Goal: Complete application form

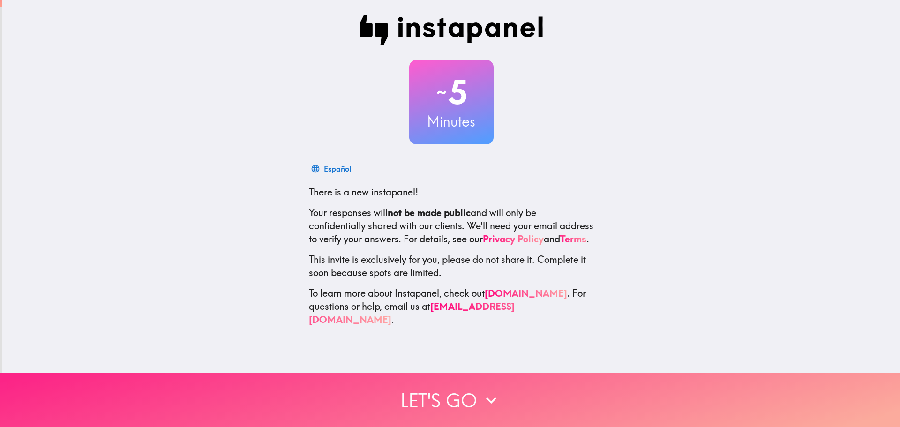
click at [409, 384] on button "Let's go" at bounding box center [450, 400] width 900 height 54
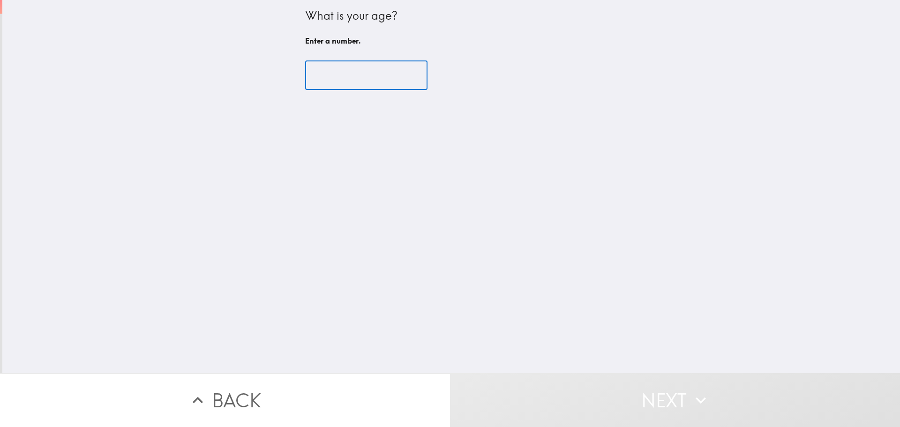
click at [331, 77] on input "number" at bounding box center [366, 75] width 122 height 29
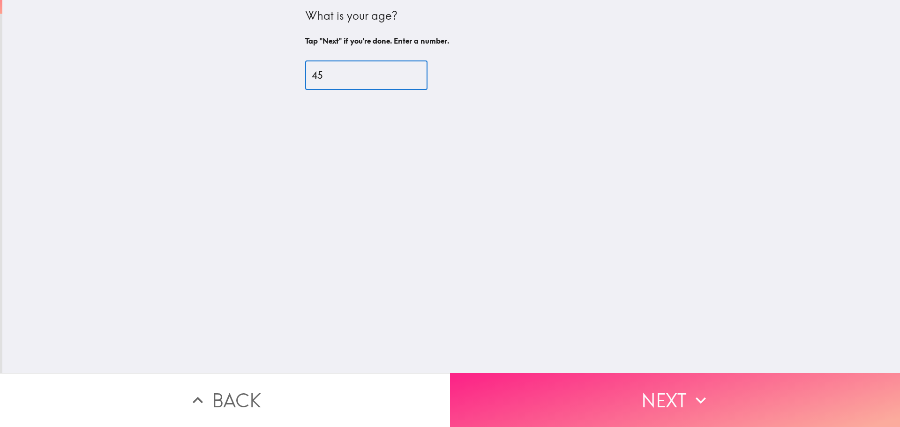
type input "45"
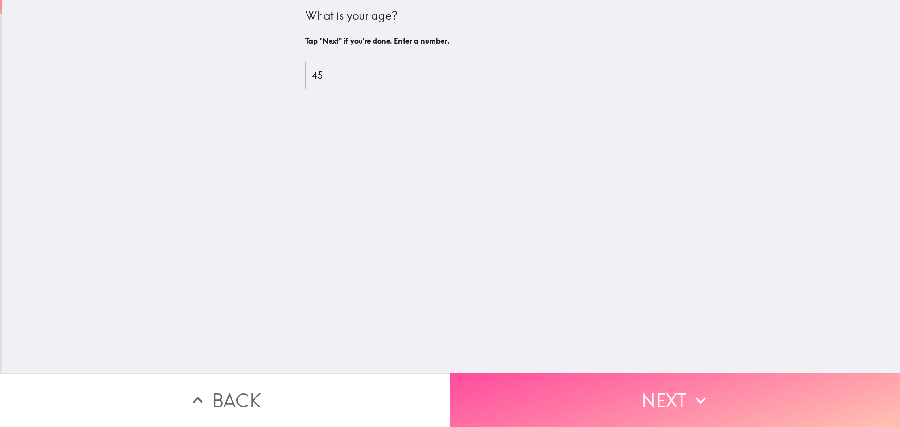
drag, startPoint x: 705, startPoint y: 385, endPoint x: 439, endPoint y: 319, distance: 273.9
click at [704, 390] on icon "button" at bounding box center [701, 400] width 21 height 21
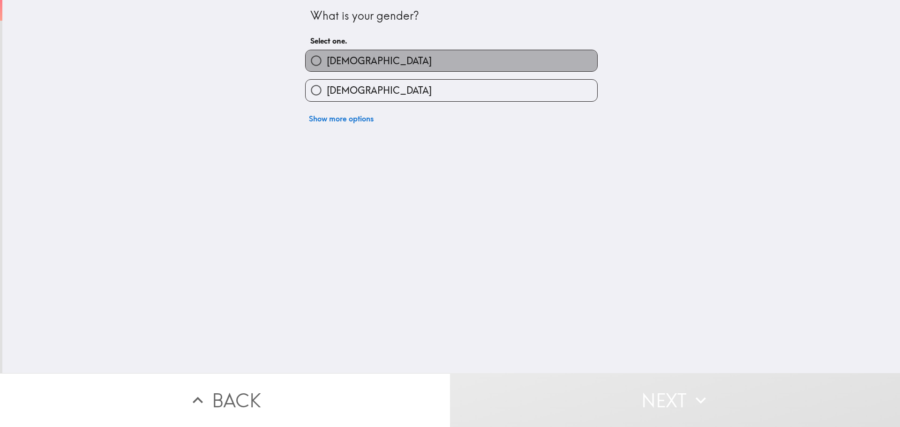
click at [369, 59] on label "[DEMOGRAPHIC_DATA]" at bounding box center [452, 60] width 292 height 21
click at [327, 59] on input "[DEMOGRAPHIC_DATA]" at bounding box center [316, 60] width 21 height 21
radio input "true"
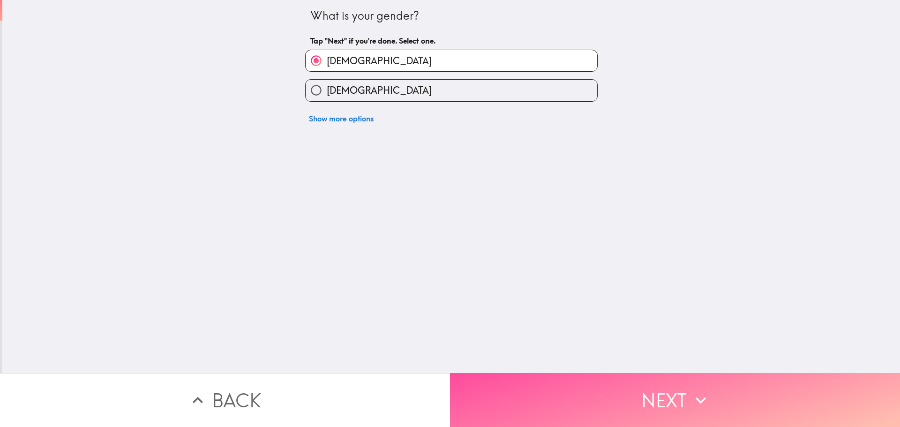
drag, startPoint x: 614, startPoint y: 389, endPoint x: 548, endPoint y: 368, distance: 69.5
click at [609, 391] on button "Next" at bounding box center [675, 400] width 450 height 54
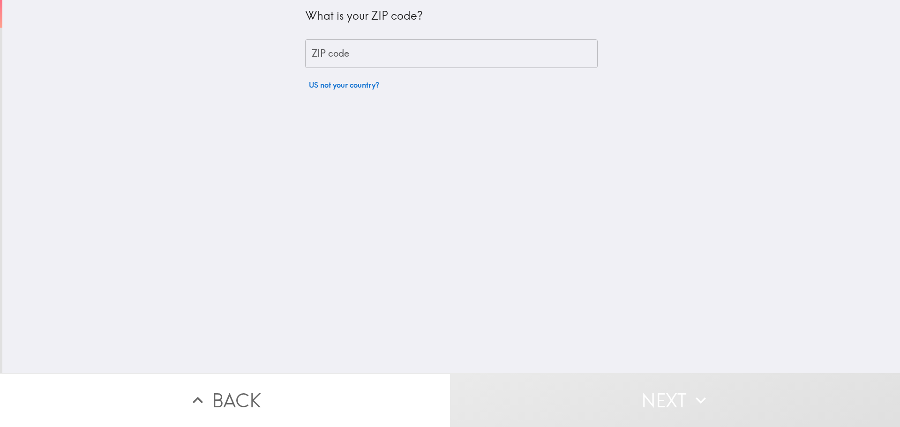
click at [343, 60] on input "ZIP code" at bounding box center [451, 53] width 293 height 29
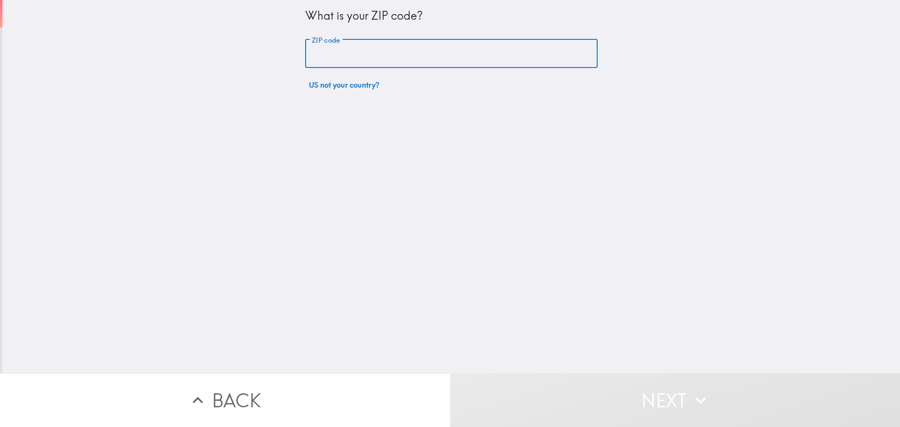
type input "30360"
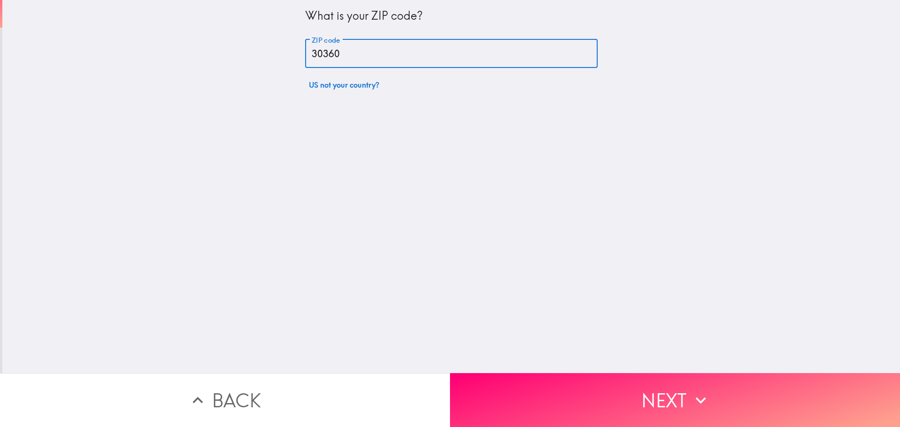
click at [300, 145] on div "What is your ZIP code? ZIP code 30360 ZIP code US not your country?" at bounding box center [451, 186] width 898 height 373
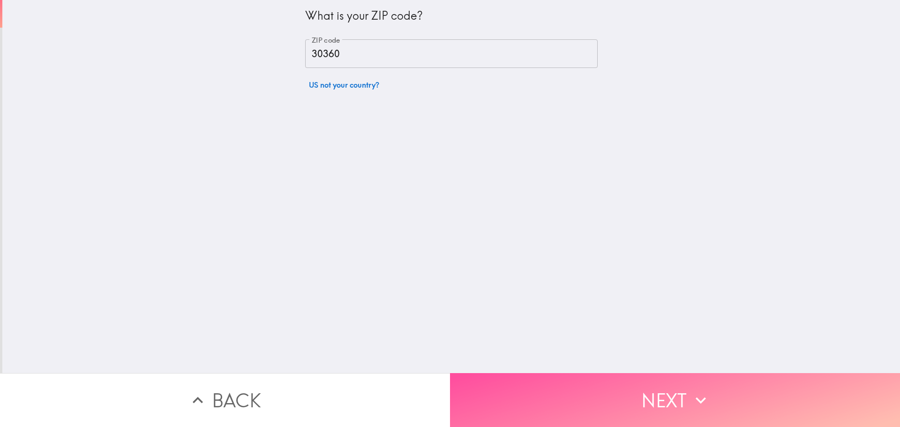
drag, startPoint x: 543, startPoint y: 382, endPoint x: 530, endPoint y: 382, distance: 12.7
click at [540, 382] on button "Next" at bounding box center [675, 400] width 450 height 54
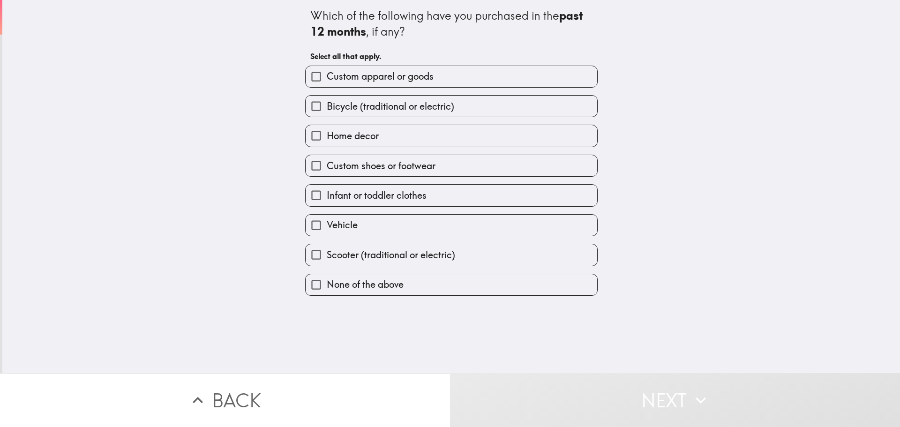
click at [388, 79] on span "Custom apparel or goods" at bounding box center [380, 76] width 107 height 13
click at [327, 79] on input "Custom apparel or goods" at bounding box center [316, 76] width 21 height 21
checkbox input "true"
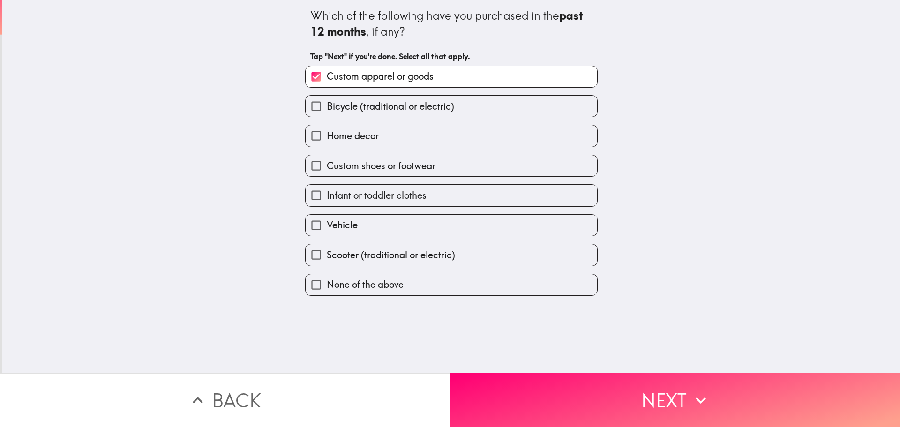
click at [383, 140] on label "Home decor" at bounding box center [452, 135] width 292 height 21
click at [327, 140] on input "Home decor" at bounding box center [316, 135] width 21 height 21
checkbox input "true"
click at [380, 173] on label "Custom shoes or footwear" at bounding box center [452, 165] width 292 height 21
click at [327, 173] on input "Custom shoes or footwear" at bounding box center [316, 165] width 21 height 21
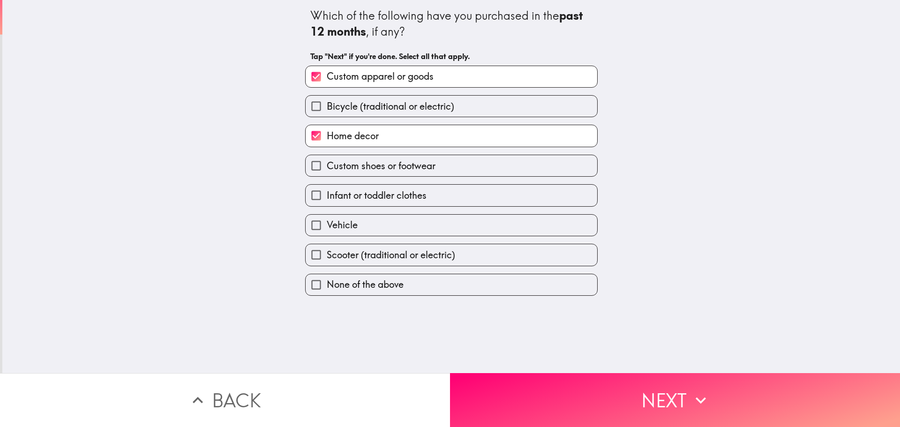
checkbox input "true"
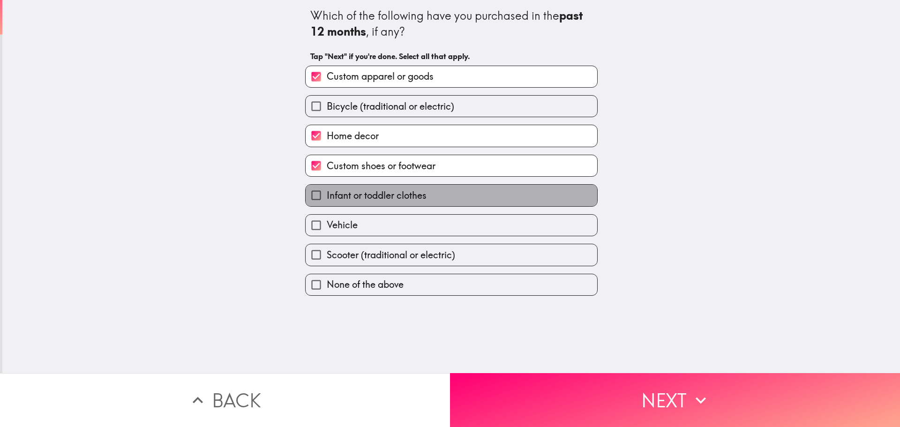
click at [377, 202] on span "Infant or toddler clothes" at bounding box center [377, 195] width 100 height 13
click at [327, 202] on input "Infant or toddler clothes" at bounding box center [316, 195] width 21 height 21
checkbox input "true"
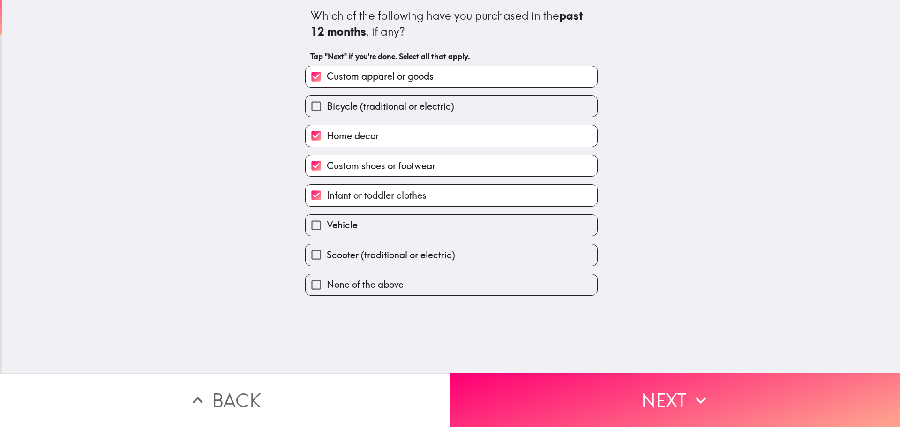
click at [374, 220] on label "Vehicle" at bounding box center [452, 225] width 292 height 21
click at [327, 220] on input "Vehicle" at bounding box center [316, 225] width 21 height 21
checkbox input "true"
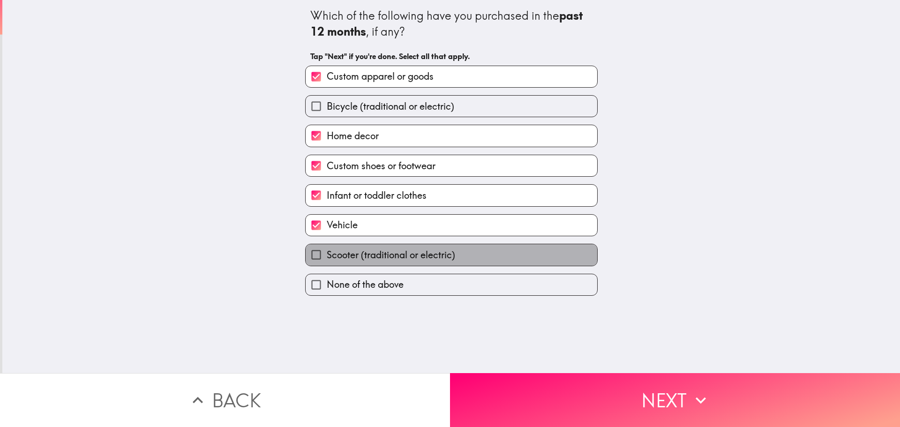
click at [373, 249] on span "Scooter (traditional or electric)" at bounding box center [391, 254] width 128 height 13
click at [327, 249] on input "Scooter (traditional or electric)" at bounding box center [316, 254] width 21 height 21
checkbox input "true"
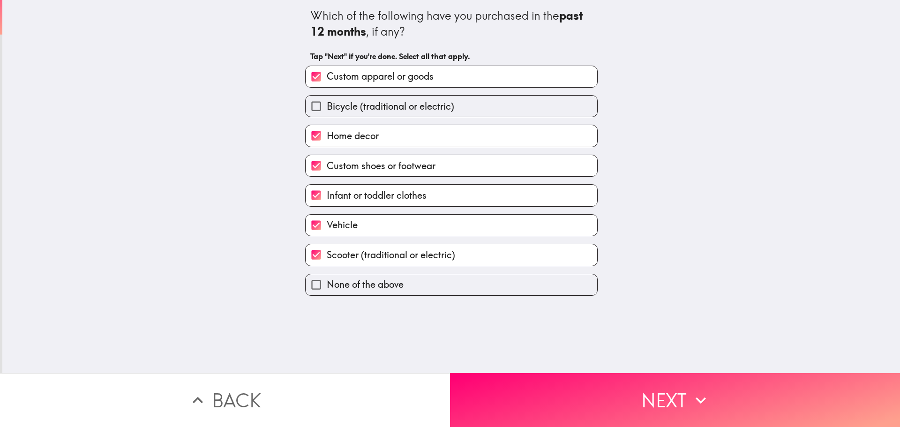
click at [376, 230] on label "Vehicle" at bounding box center [452, 225] width 292 height 21
click at [327, 230] on input "Vehicle" at bounding box center [316, 225] width 21 height 21
checkbox input "false"
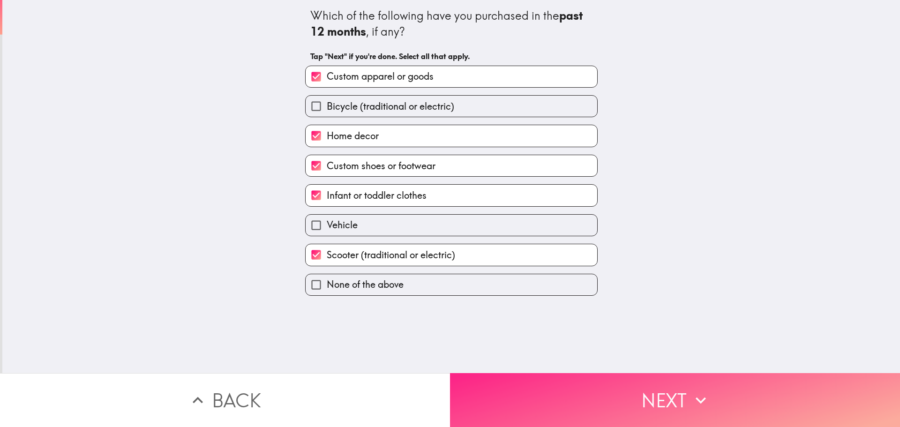
click at [566, 386] on button "Next" at bounding box center [675, 400] width 450 height 54
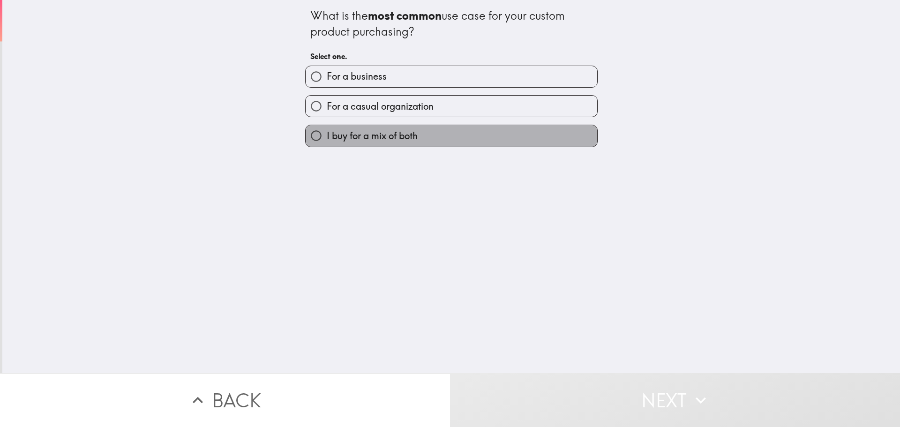
click at [363, 143] on label "I buy for a mix of both" at bounding box center [452, 135] width 292 height 21
click at [327, 143] on input "I buy for a mix of both" at bounding box center [316, 135] width 21 height 21
radio input "true"
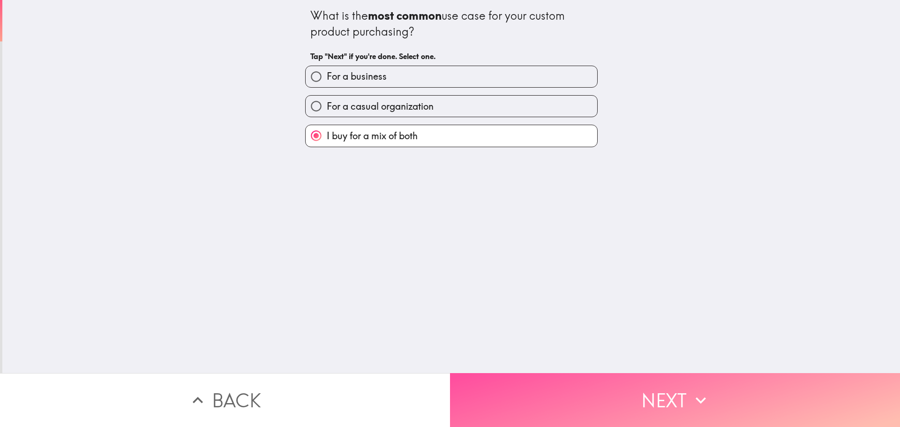
drag, startPoint x: 509, startPoint y: 408, endPoint x: 39, endPoint y: 264, distance: 491.3
click at [503, 403] on button "Next" at bounding box center [675, 400] width 450 height 54
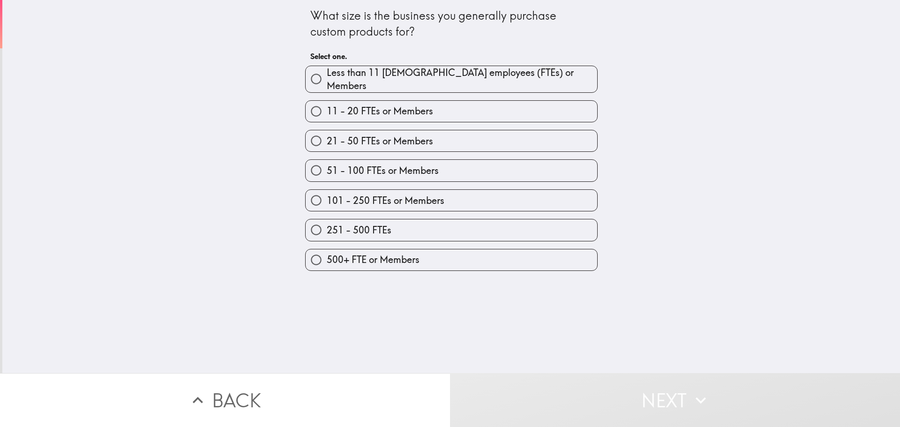
click at [406, 222] on label "251 - 500 FTEs" at bounding box center [452, 229] width 292 height 21
click at [327, 222] on input "251 - 500 FTEs" at bounding box center [316, 229] width 21 height 21
radio input "true"
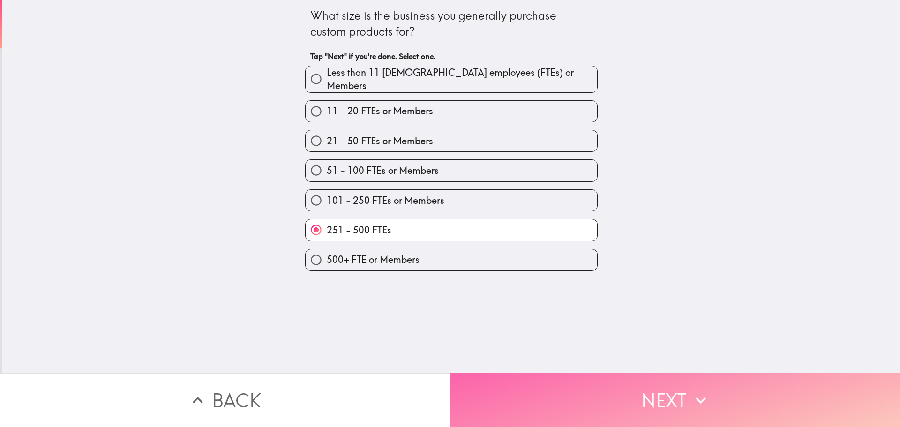
click at [593, 383] on button "Next" at bounding box center [675, 400] width 450 height 54
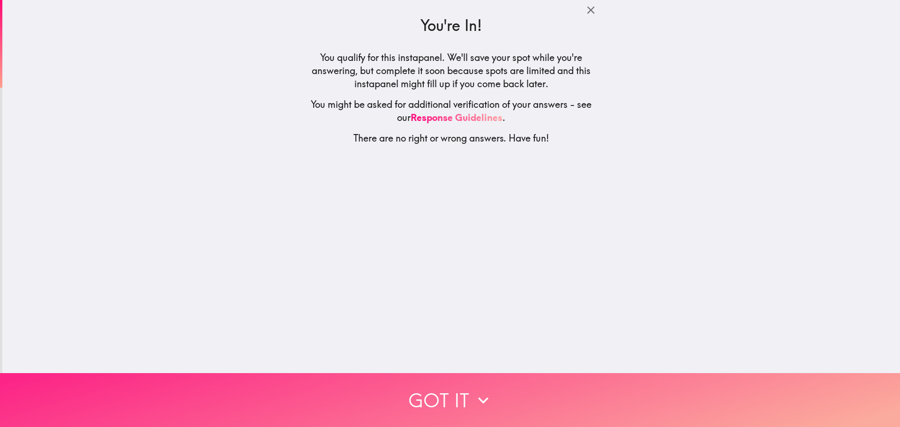
click at [348, 396] on button "Got it" at bounding box center [450, 400] width 900 height 54
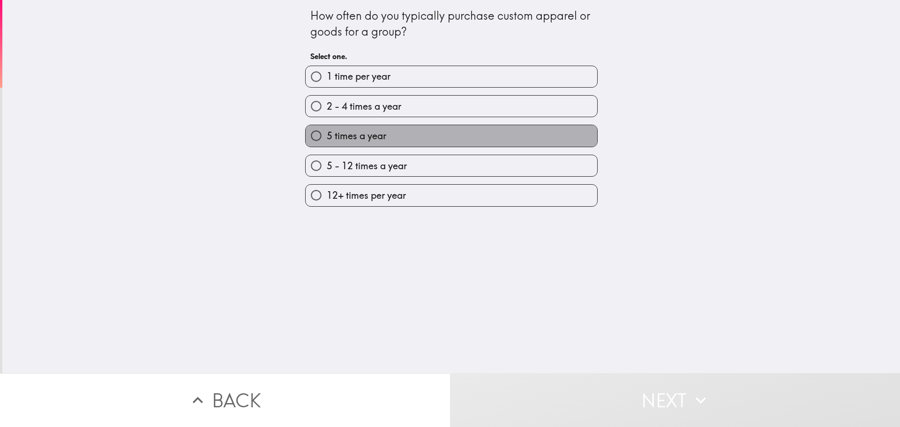
click at [384, 138] on label "5 times a year" at bounding box center [452, 135] width 292 height 21
click at [327, 138] on input "5 times a year" at bounding box center [316, 135] width 21 height 21
radio input "true"
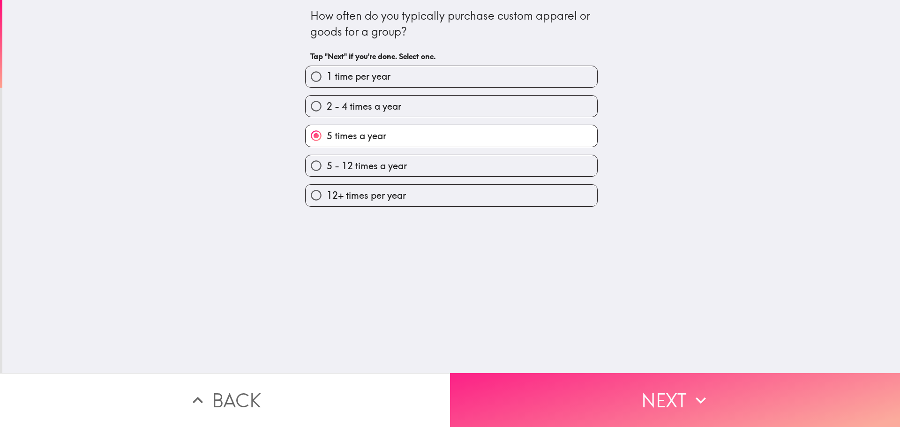
click at [624, 399] on button "Next" at bounding box center [675, 400] width 450 height 54
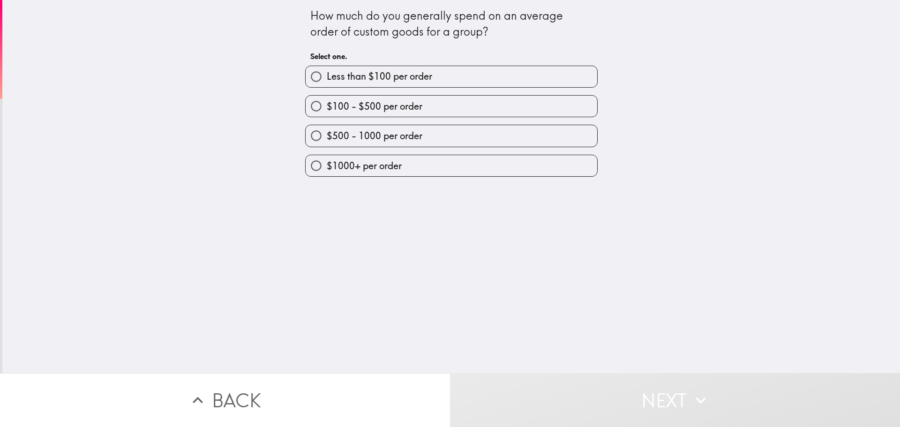
click at [368, 165] on span "$1000+ per order" at bounding box center [364, 165] width 75 height 13
click at [327, 165] on input "$1000+ per order" at bounding box center [316, 165] width 21 height 21
radio input "true"
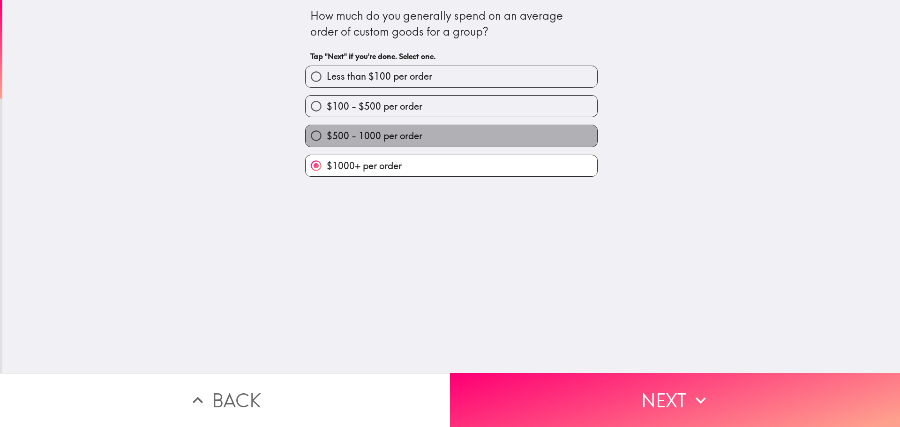
click at [397, 139] on span "$500 - 1000 per order" at bounding box center [375, 135] width 96 height 13
click at [327, 139] on input "$500 - 1000 per order" at bounding box center [316, 135] width 21 height 21
radio input "true"
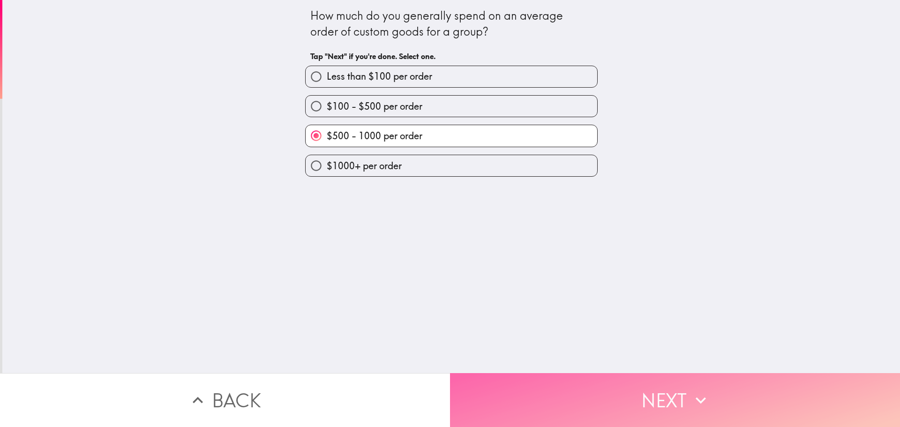
click at [672, 390] on button "Next" at bounding box center [675, 400] width 450 height 54
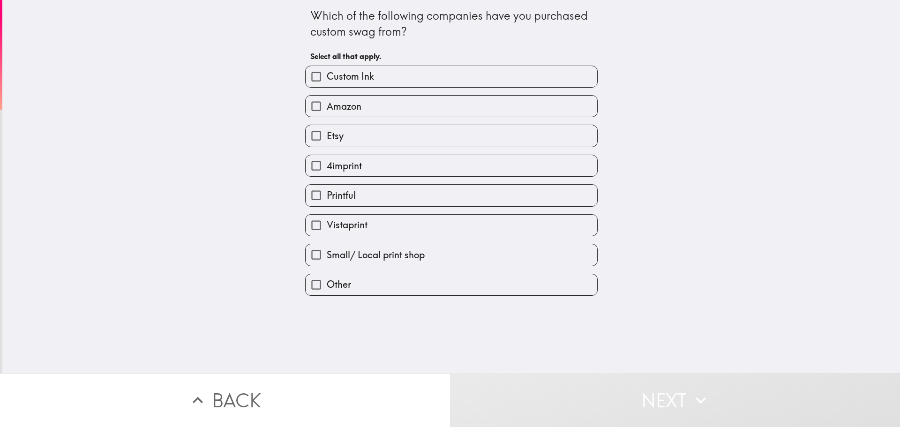
click at [364, 112] on label "Amazon" at bounding box center [452, 106] width 292 height 21
click at [327, 112] on input "Amazon" at bounding box center [316, 106] width 21 height 21
checkbox input "true"
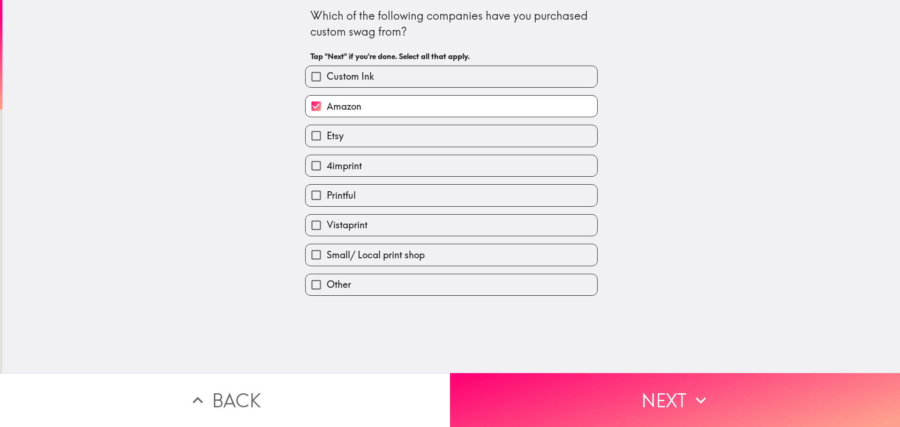
click at [344, 142] on label "Etsy" at bounding box center [452, 135] width 292 height 21
click at [327, 142] on input "Etsy" at bounding box center [316, 135] width 21 height 21
checkbox input "true"
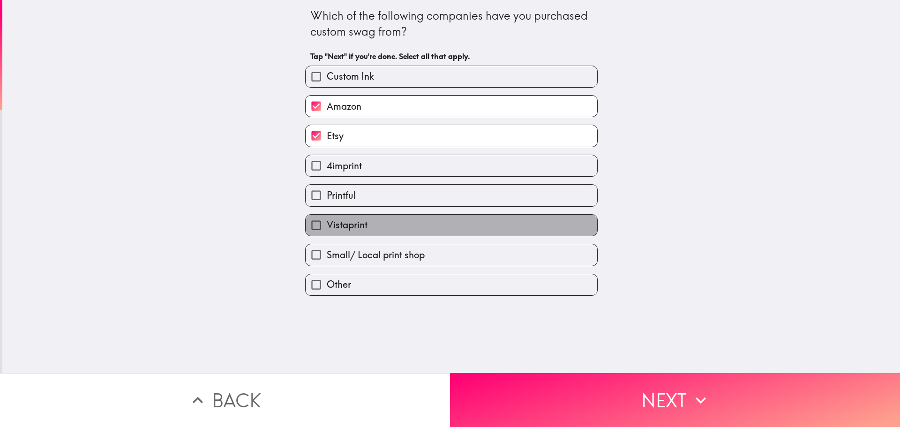
click at [341, 227] on span "Vistaprint" at bounding box center [347, 224] width 41 height 13
click at [327, 227] on input "Vistaprint" at bounding box center [316, 225] width 21 height 21
checkbox input "true"
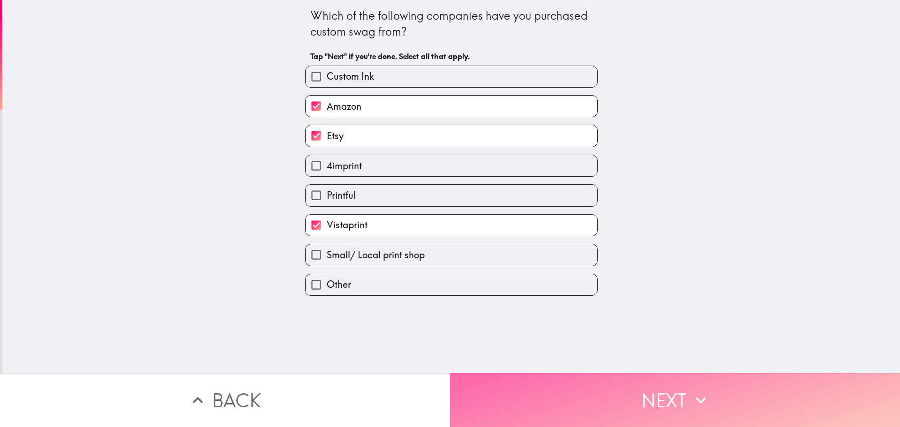
click at [591, 390] on button "Next" at bounding box center [675, 400] width 450 height 54
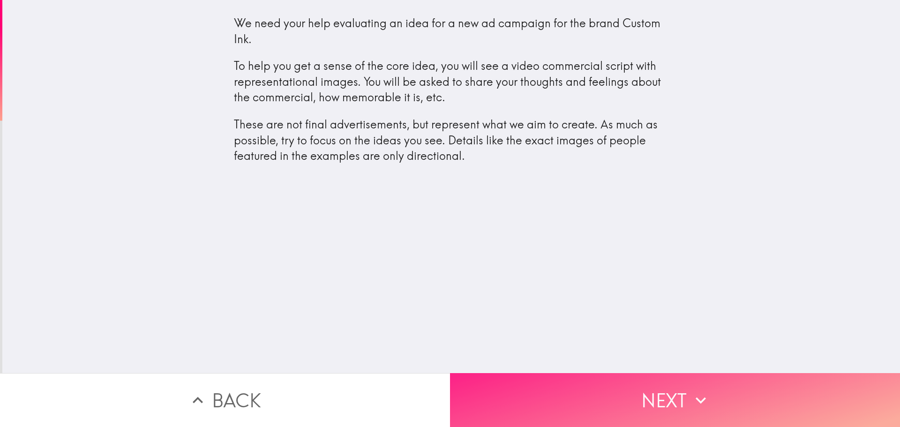
click at [606, 378] on button "Next" at bounding box center [675, 400] width 450 height 54
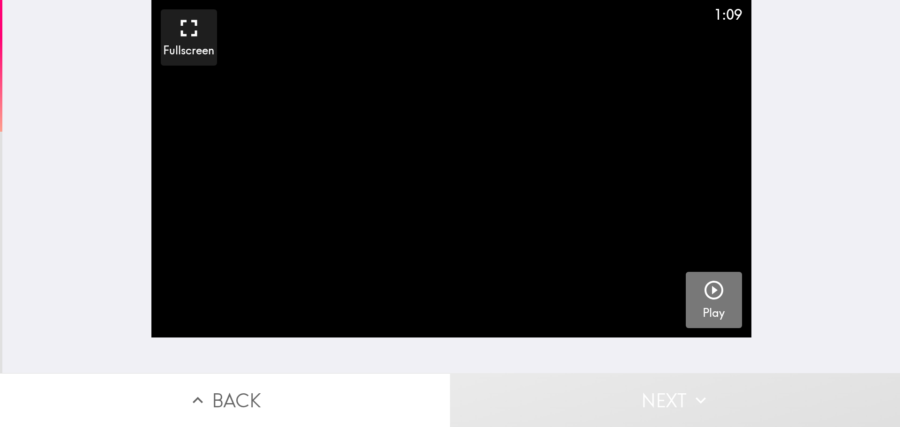
click at [717, 298] on icon "button" at bounding box center [714, 290] width 23 height 23
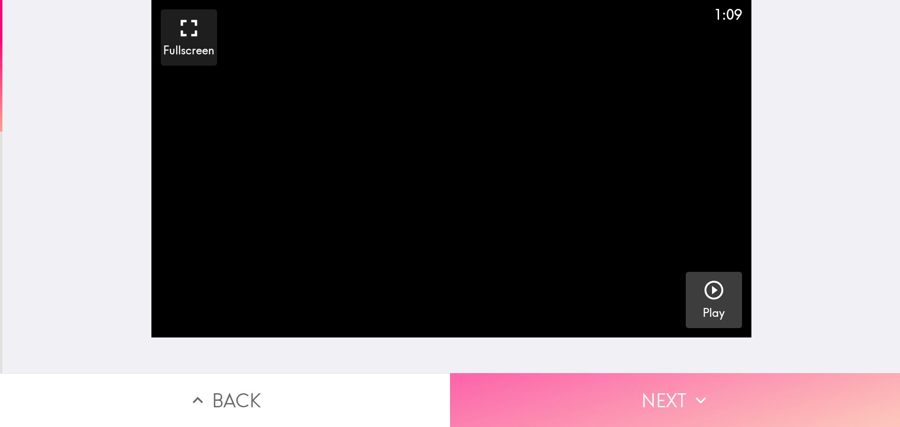
click at [677, 387] on button "Next" at bounding box center [675, 400] width 450 height 54
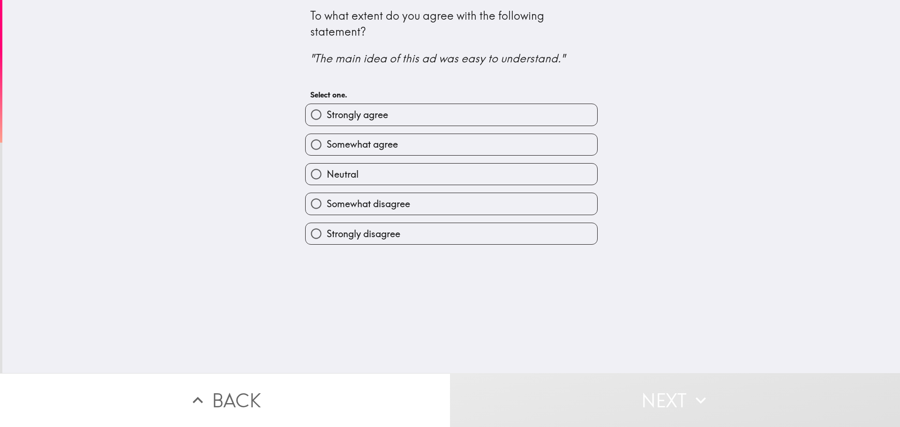
click at [356, 116] on span "Strongly agree" at bounding box center [357, 114] width 61 height 13
click at [327, 116] on input "Strongly agree" at bounding box center [316, 114] width 21 height 21
radio input "true"
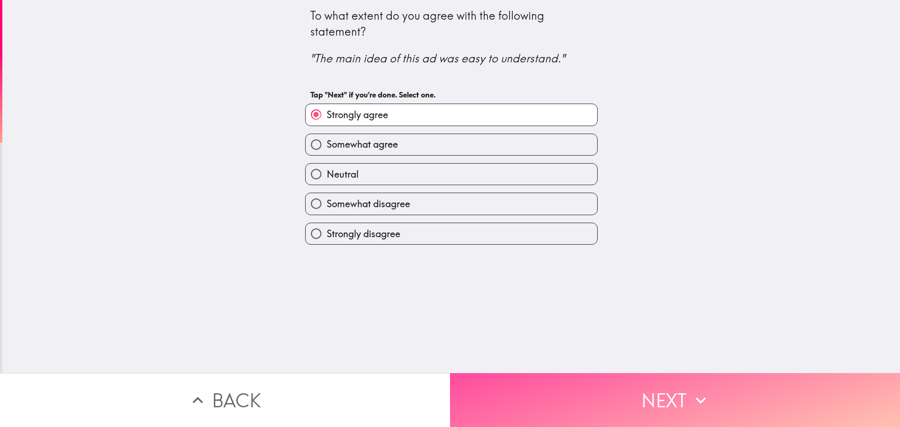
drag, startPoint x: 566, startPoint y: 385, endPoint x: 141, endPoint y: 247, distance: 447.0
click at [560, 383] on button "Next" at bounding box center [675, 400] width 450 height 54
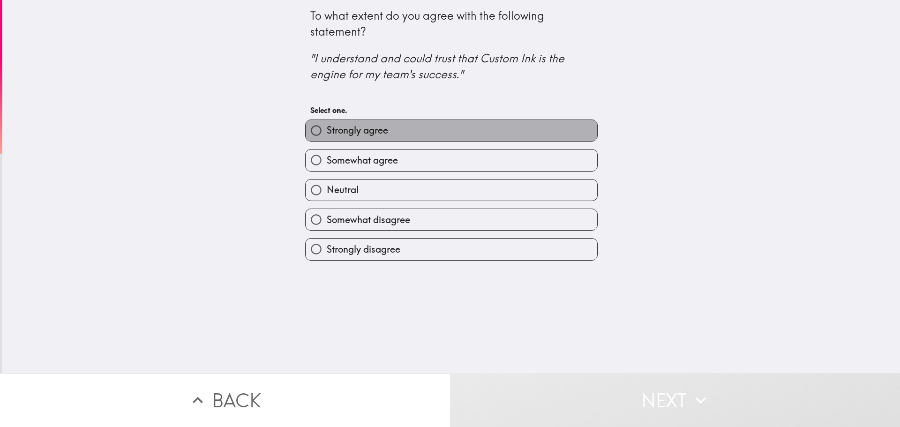
click at [405, 130] on label "Strongly agree" at bounding box center [452, 130] width 292 height 21
click at [327, 130] on input "Strongly agree" at bounding box center [316, 130] width 21 height 21
radio input "true"
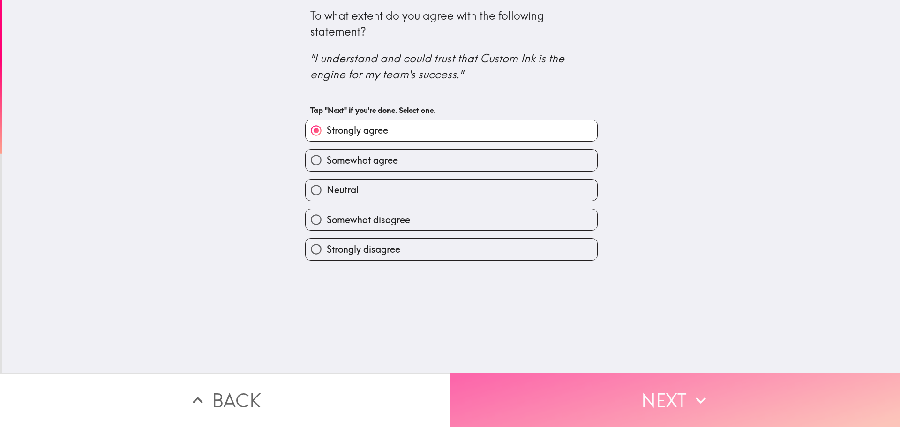
drag, startPoint x: 548, startPoint y: 386, endPoint x: 396, endPoint y: 338, distance: 159.1
click at [524, 380] on button "Next" at bounding box center [675, 400] width 450 height 54
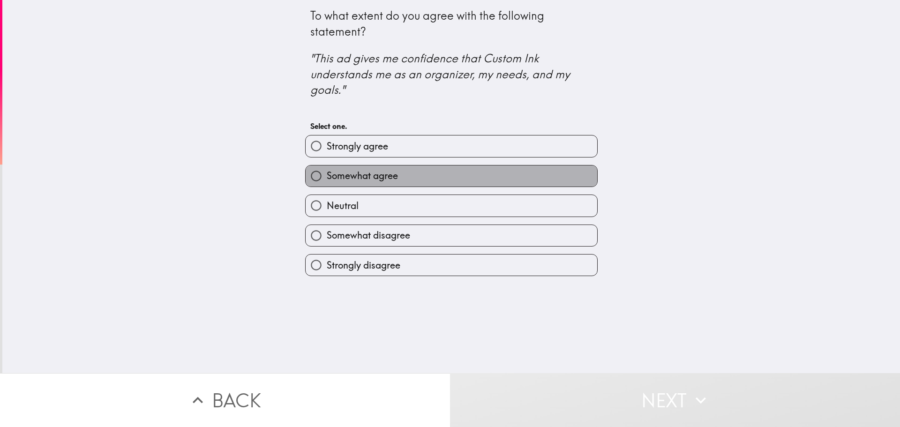
drag, startPoint x: 443, startPoint y: 179, endPoint x: 449, endPoint y: 186, distance: 9.0
click at [442, 179] on label "Somewhat agree" at bounding box center [452, 175] width 292 height 21
click at [327, 179] on input "Somewhat agree" at bounding box center [316, 175] width 21 height 21
radio input "true"
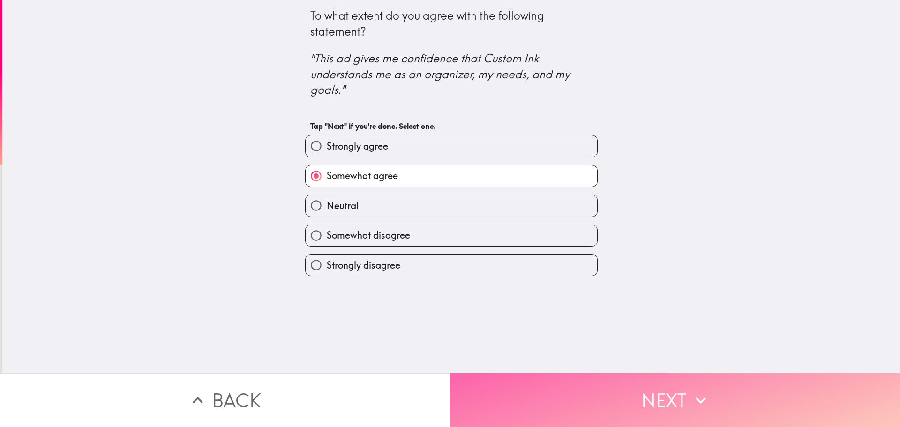
drag, startPoint x: 541, startPoint y: 382, endPoint x: 528, endPoint y: 381, distance: 13.2
click at [534, 382] on button "Next" at bounding box center [675, 400] width 450 height 54
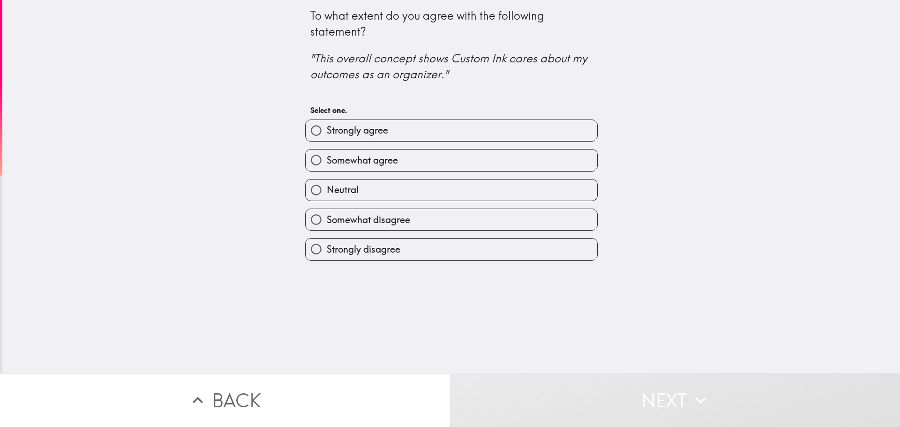
click at [402, 147] on div "Somewhat agree" at bounding box center [448, 157] width 300 height 30
click at [405, 132] on label "Strongly agree" at bounding box center [452, 130] width 292 height 21
click at [327, 132] on input "Strongly agree" at bounding box center [316, 130] width 21 height 21
radio input "true"
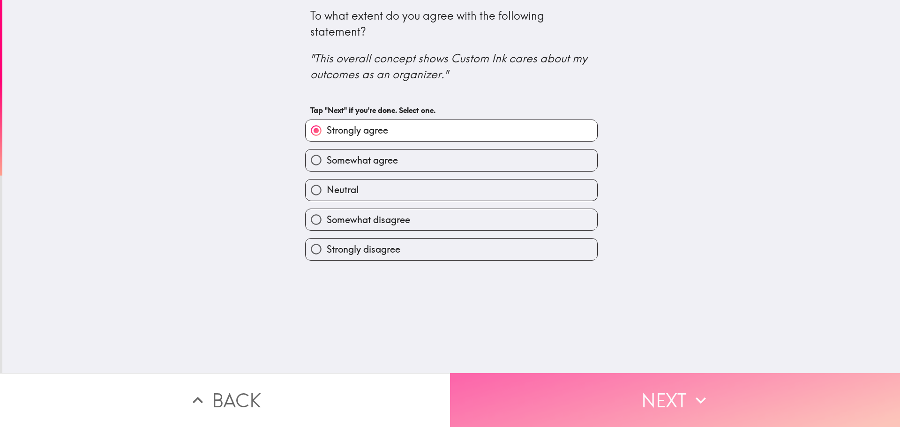
drag, startPoint x: 615, startPoint y: 391, endPoint x: 550, endPoint y: 233, distance: 170.7
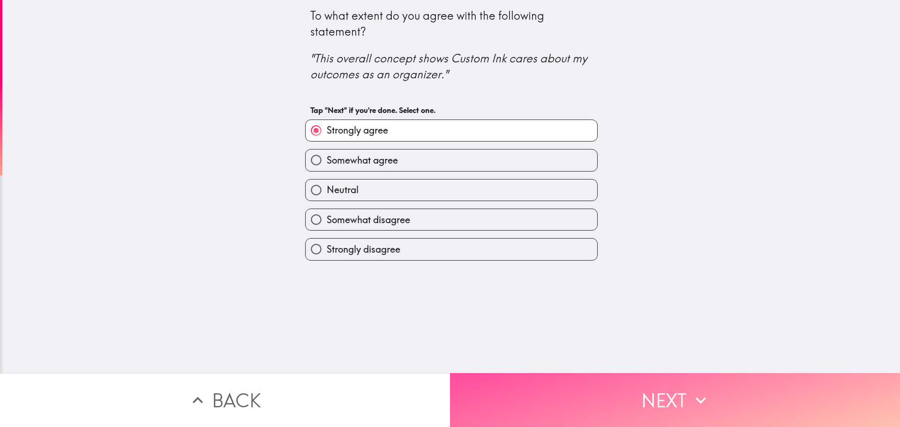
click at [613, 391] on button "Next" at bounding box center [675, 400] width 450 height 54
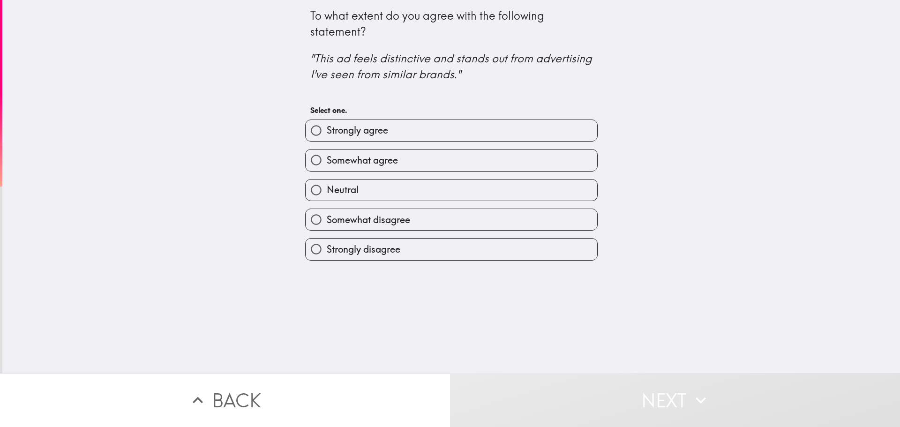
click at [411, 129] on label "Strongly agree" at bounding box center [452, 130] width 292 height 21
click at [327, 129] on input "Strongly agree" at bounding box center [316, 130] width 21 height 21
radio input "true"
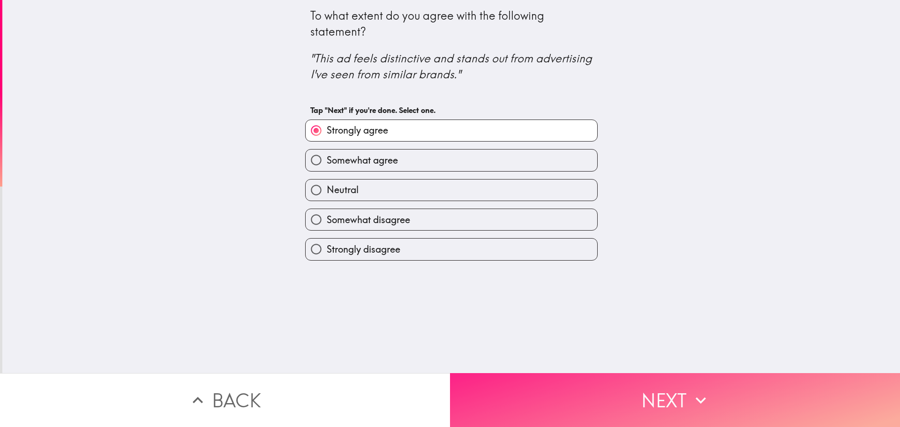
click at [637, 395] on button "Next" at bounding box center [675, 400] width 450 height 54
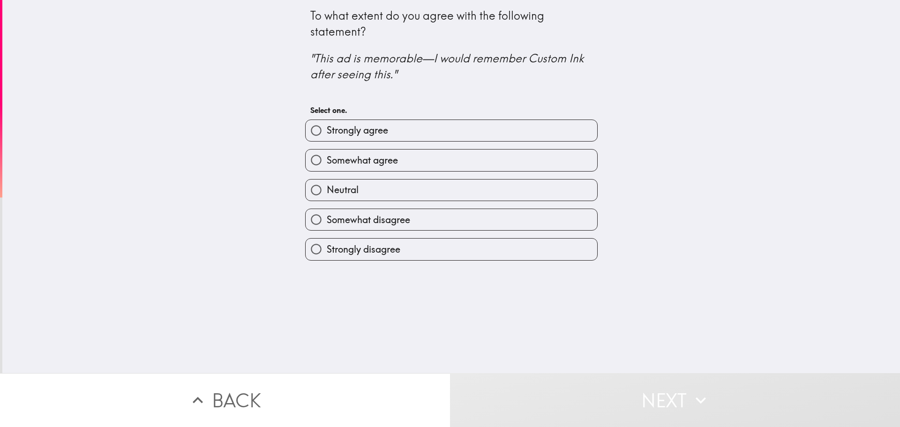
drag, startPoint x: 424, startPoint y: 131, endPoint x: 499, endPoint y: 189, distance: 94.5
click at [424, 131] on label "Strongly agree" at bounding box center [452, 130] width 292 height 21
click at [327, 131] on input "Strongly agree" at bounding box center [316, 130] width 21 height 21
radio input "true"
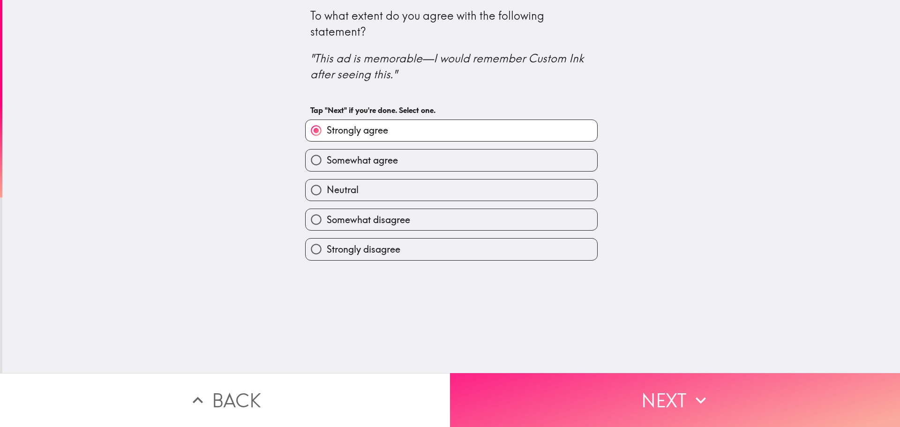
click at [614, 398] on button "Next" at bounding box center [675, 400] width 450 height 54
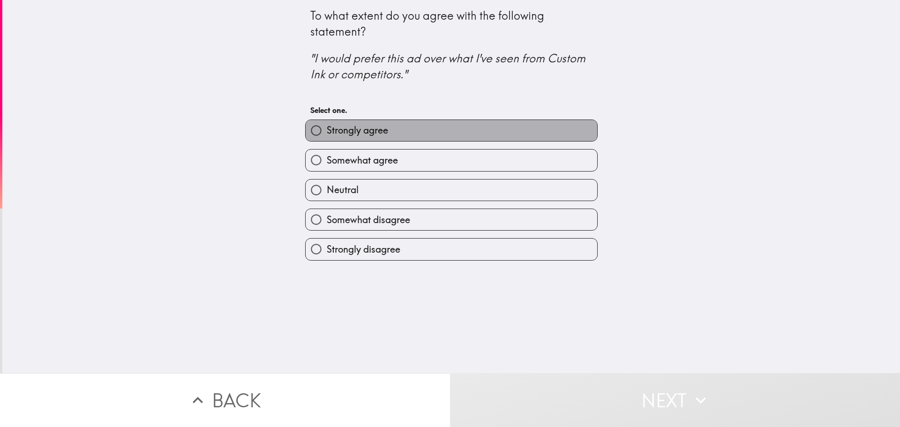
click at [427, 136] on label "Strongly agree" at bounding box center [452, 130] width 292 height 21
click at [327, 136] on input "Strongly agree" at bounding box center [316, 130] width 21 height 21
radio input "true"
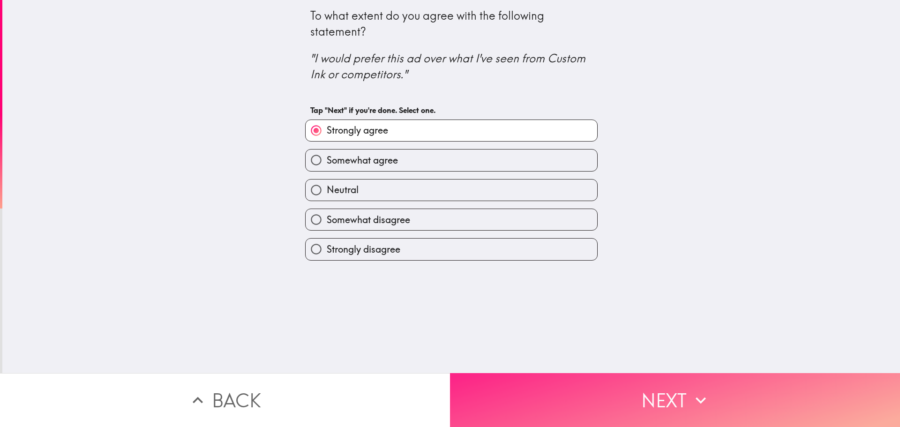
click at [595, 384] on button "Next" at bounding box center [675, 400] width 450 height 54
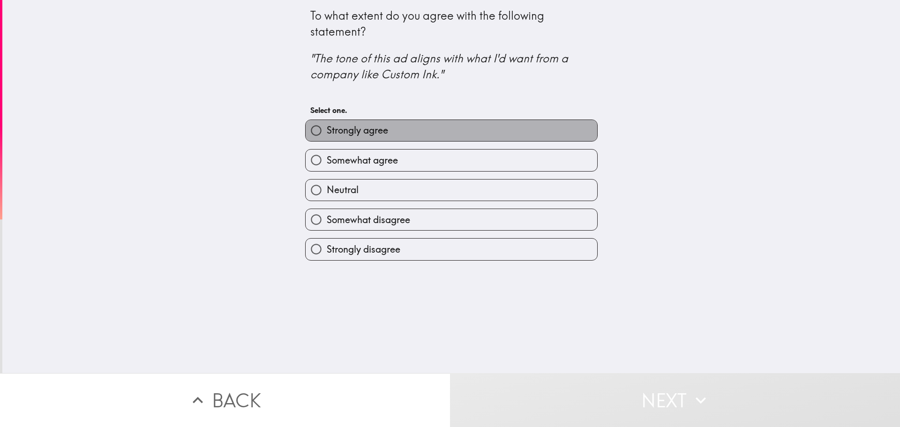
click at [445, 140] on label "Strongly agree" at bounding box center [452, 130] width 292 height 21
click at [327, 140] on input "Strongly agree" at bounding box center [316, 130] width 21 height 21
radio input "true"
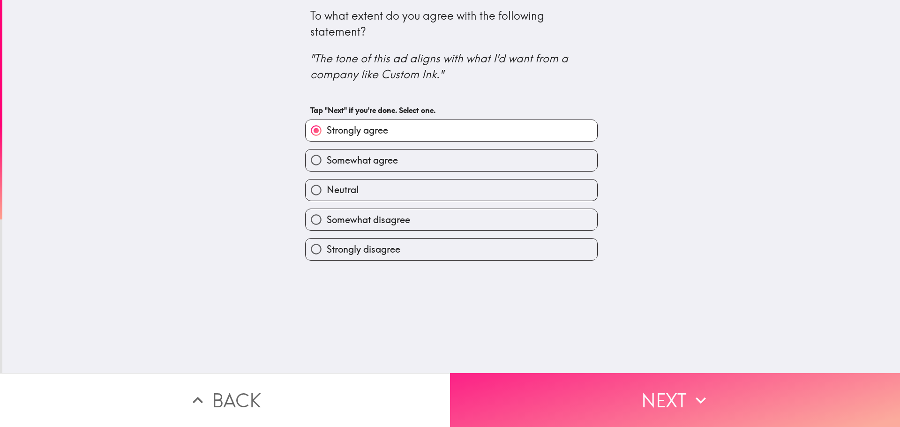
click at [598, 385] on button "Next" at bounding box center [675, 400] width 450 height 54
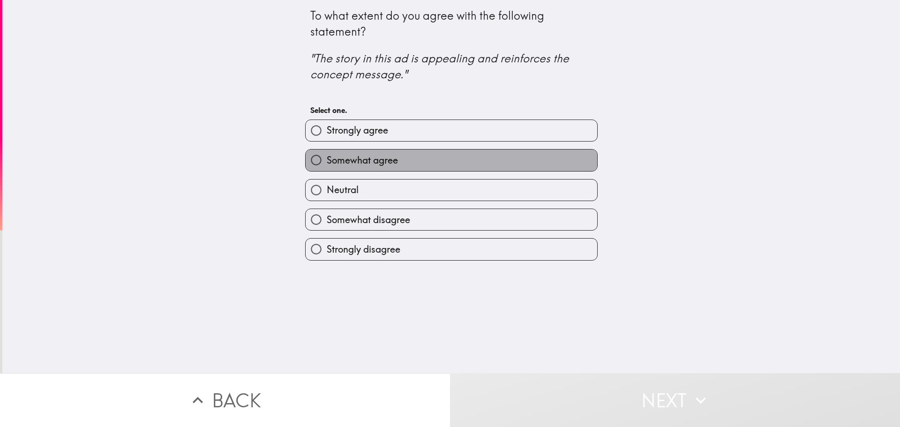
click at [428, 164] on label "Somewhat agree" at bounding box center [452, 160] width 292 height 21
click at [327, 164] on input "Somewhat agree" at bounding box center [316, 160] width 21 height 21
radio input "true"
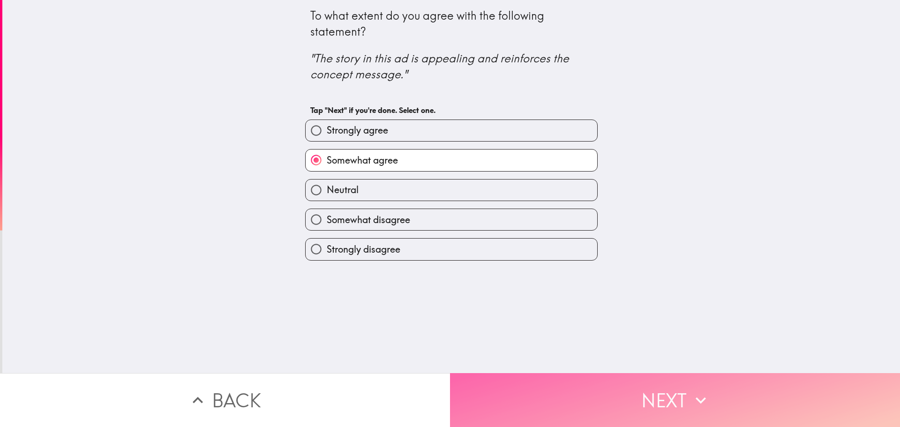
click at [546, 383] on button "Next" at bounding box center [675, 400] width 450 height 54
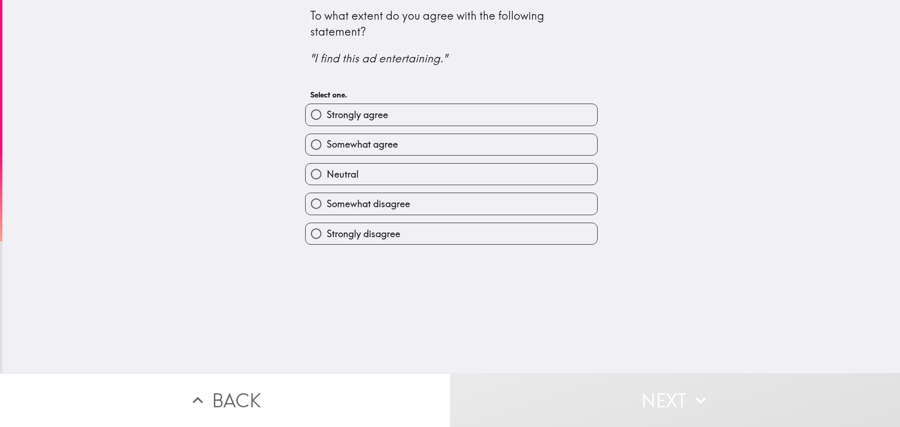
click at [373, 148] on span "Somewhat agree" at bounding box center [362, 144] width 71 height 13
click at [327, 148] on input "Somewhat agree" at bounding box center [316, 144] width 21 height 21
radio input "true"
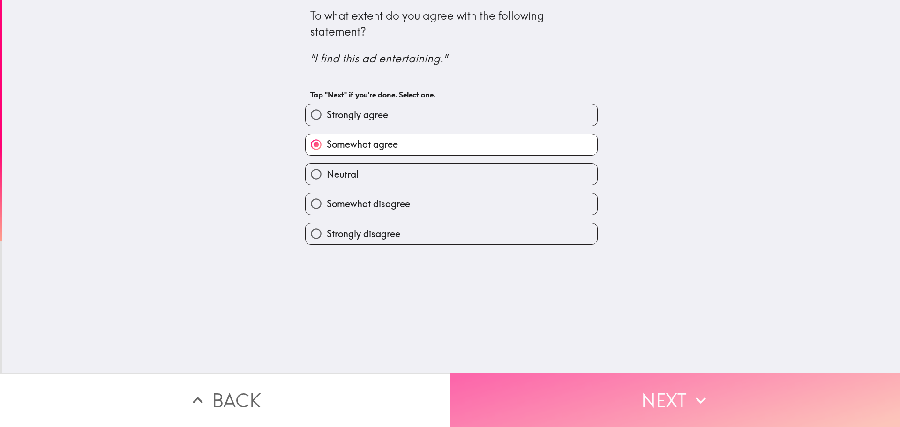
click at [524, 376] on button "Next" at bounding box center [675, 400] width 450 height 54
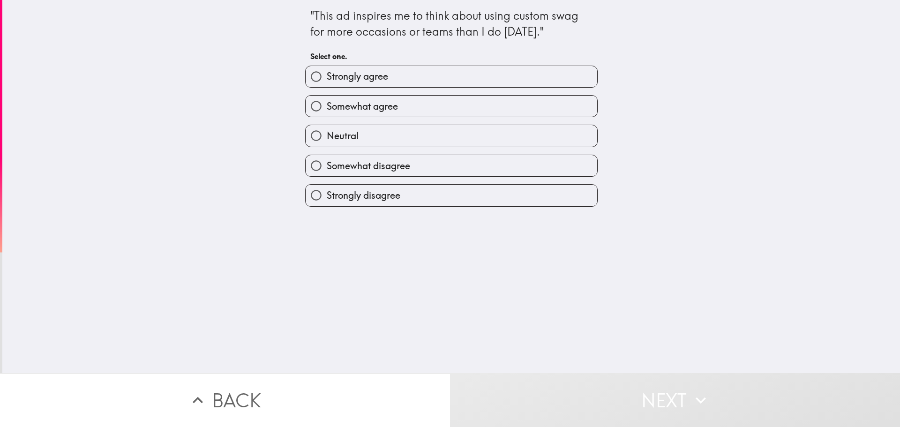
click at [402, 102] on label "Somewhat agree" at bounding box center [452, 106] width 292 height 21
click at [327, 102] on input "Somewhat agree" at bounding box center [316, 106] width 21 height 21
radio input "true"
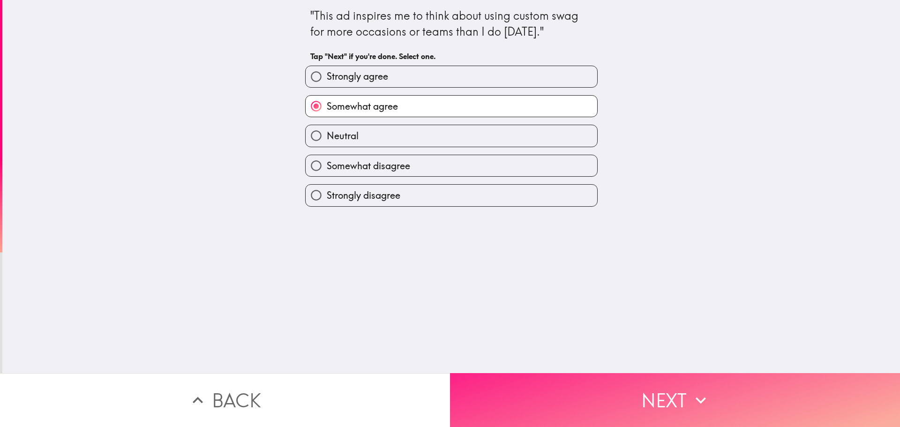
click at [532, 380] on button "Next" at bounding box center [675, 400] width 450 height 54
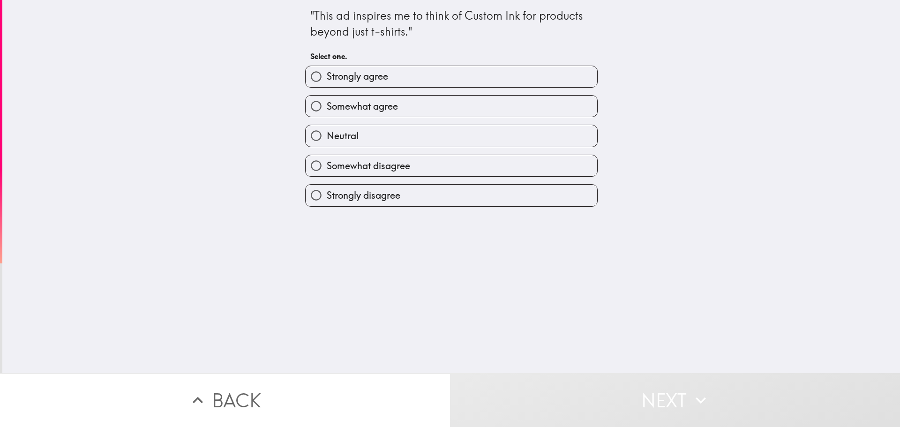
drag, startPoint x: 390, startPoint y: 75, endPoint x: 384, endPoint y: 86, distance: 11.5
click at [390, 75] on label "Strongly agree" at bounding box center [452, 76] width 292 height 21
click at [327, 75] on input "Strongly agree" at bounding box center [316, 76] width 21 height 21
radio input "true"
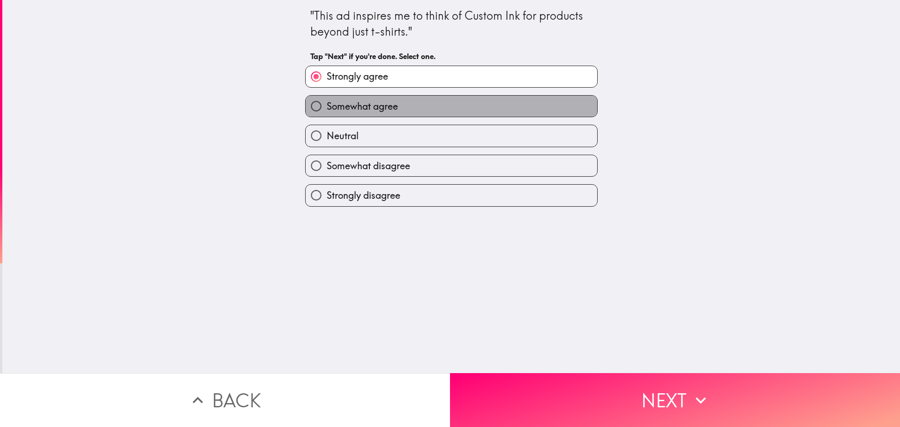
click at [382, 101] on span "Somewhat agree" at bounding box center [362, 106] width 71 height 13
click at [327, 101] on input "Somewhat agree" at bounding box center [316, 106] width 21 height 21
radio input "true"
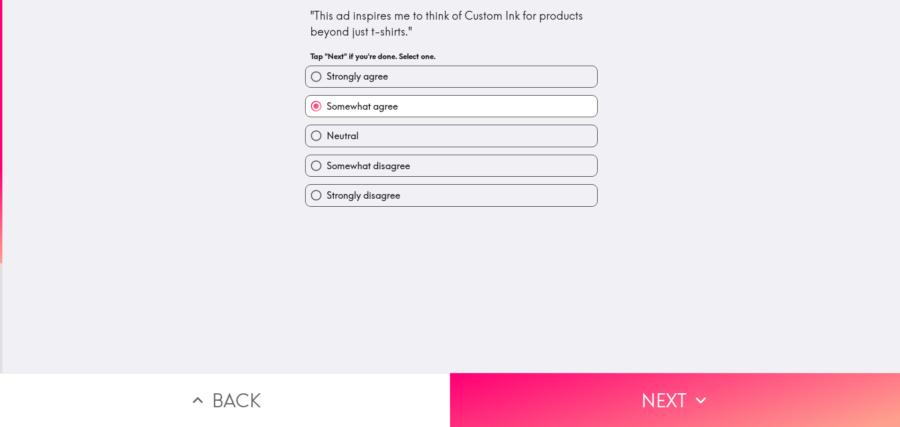
click at [382, 105] on span "Somewhat agree" at bounding box center [362, 106] width 71 height 13
click at [327, 105] on input "Somewhat agree" at bounding box center [316, 106] width 21 height 21
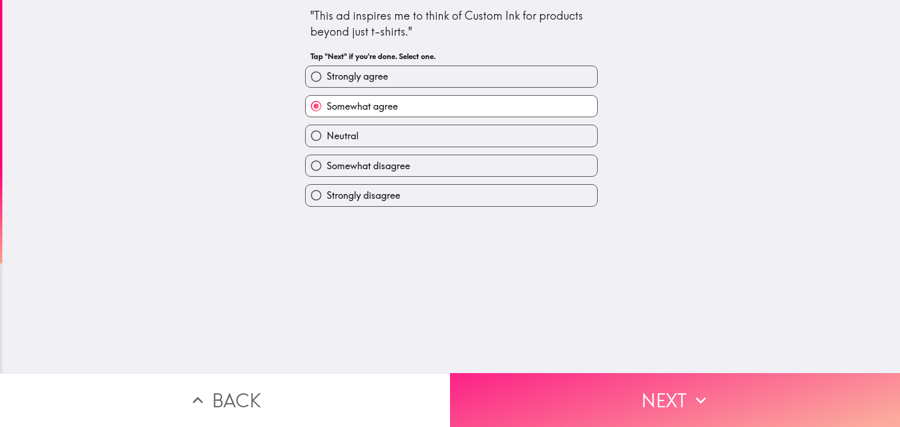
click at [616, 397] on button "Next" at bounding box center [675, 400] width 450 height 54
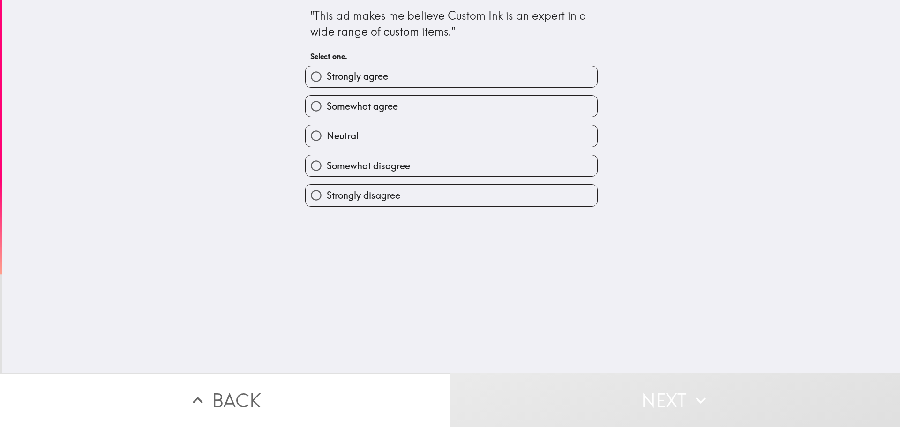
click at [386, 119] on div "Neutral" at bounding box center [448, 132] width 300 height 30
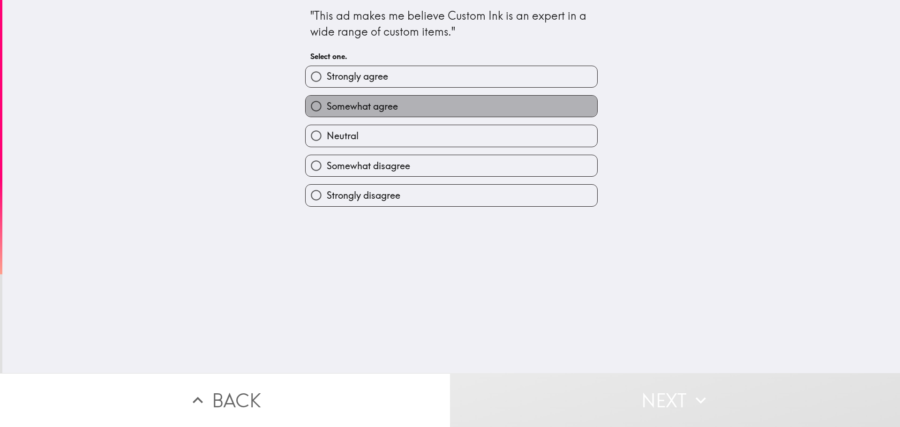
click at [402, 114] on label "Somewhat agree" at bounding box center [452, 106] width 292 height 21
click at [327, 114] on input "Somewhat agree" at bounding box center [316, 106] width 21 height 21
radio input "true"
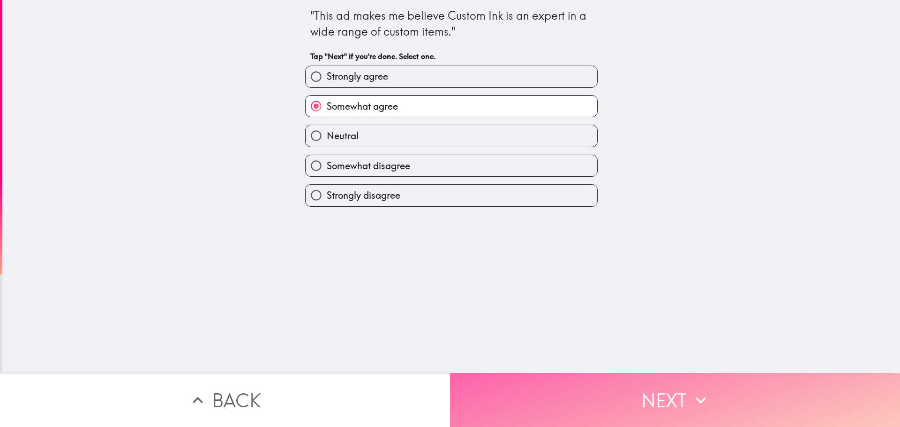
click at [576, 381] on button "Next" at bounding box center [675, 400] width 450 height 54
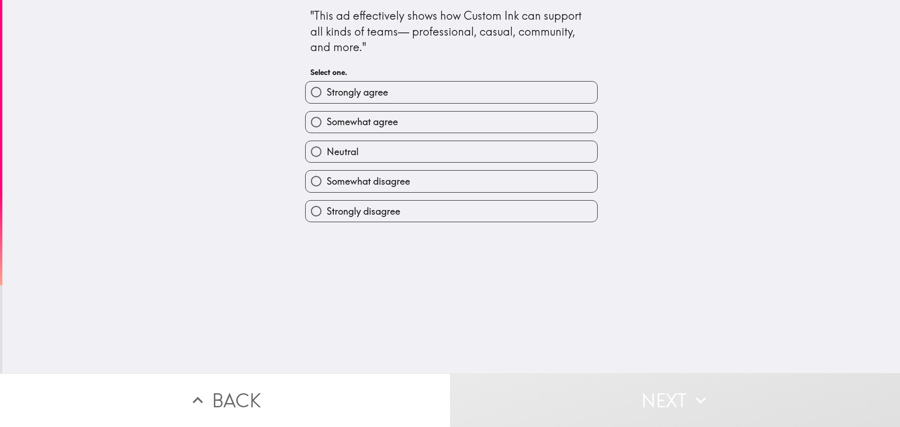
click at [394, 149] on label "Neutral" at bounding box center [452, 151] width 292 height 21
click at [327, 149] on input "Neutral" at bounding box center [316, 151] width 21 height 21
radio input "true"
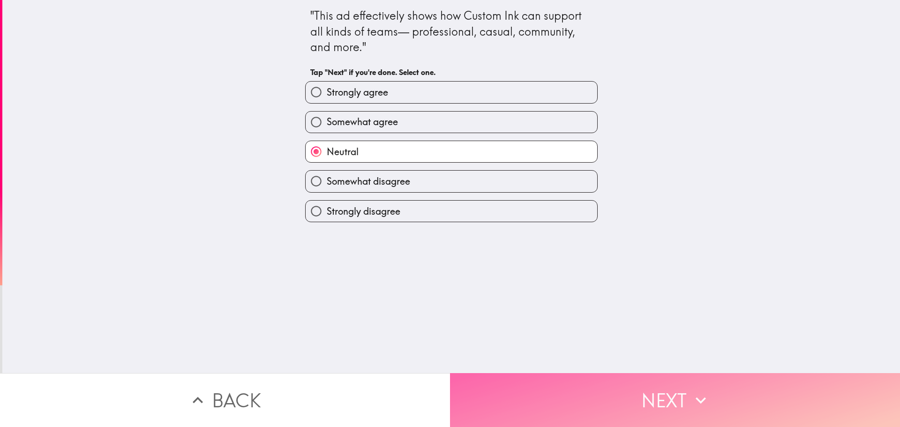
drag, startPoint x: 593, startPoint y: 385, endPoint x: 589, endPoint y: 375, distance: 11.6
click at [593, 383] on button "Next" at bounding box center [675, 400] width 450 height 54
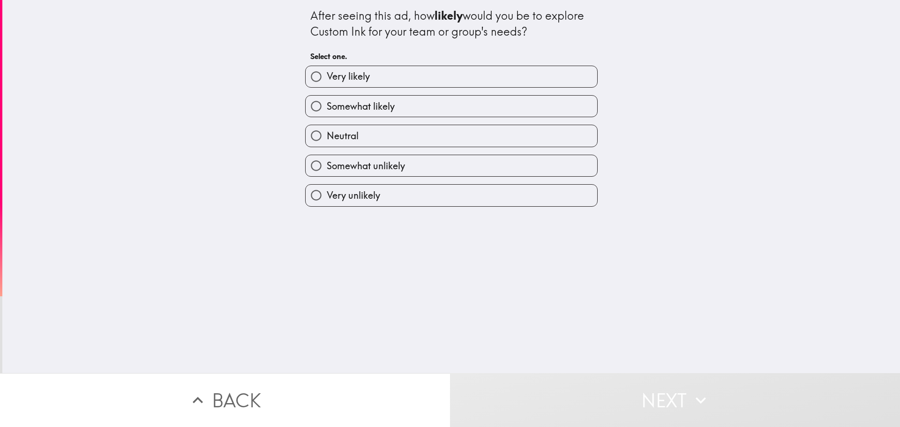
click at [407, 131] on label "Neutral" at bounding box center [452, 135] width 292 height 21
click at [327, 131] on input "Neutral" at bounding box center [316, 135] width 21 height 21
radio input "true"
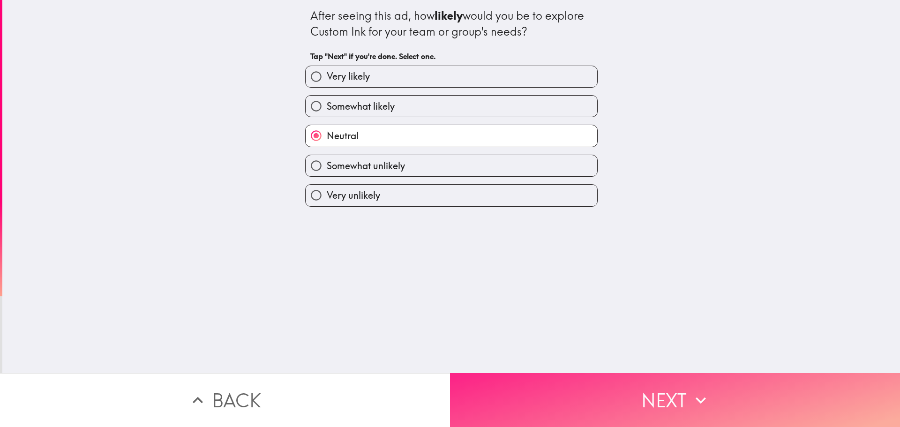
click at [617, 391] on button "Next" at bounding box center [675, 400] width 450 height 54
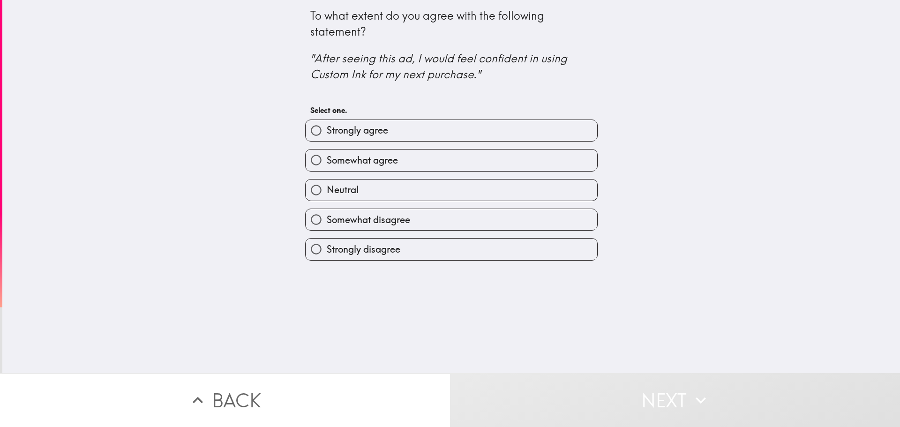
click at [408, 135] on label "Strongly agree" at bounding box center [452, 130] width 292 height 21
click at [327, 135] on input "Strongly agree" at bounding box center [316, 130] width 21 height 21
radio input "true"
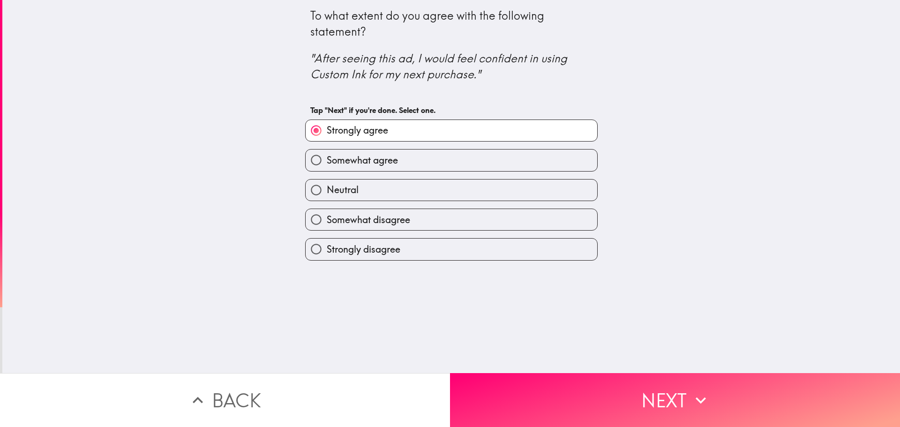
drag, startPoint x: 591, startPoint y: 384, endPoint x: 197, endPoint y: 222, distance: 425.7
click at [587, 384] on button "Next" at bounding box center [675, 400] width 450 height 54
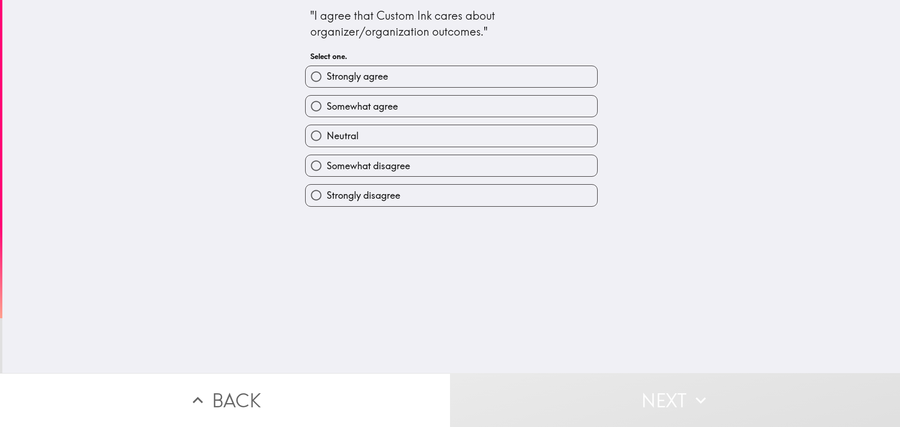
drag, startPoint x: 337, startPoint y: 107, endPoint x: 358, endPoint y: 115, distance: 22.7
click at [338, 107] on span "Somewhat agree" at bounding box center [362, 106] width 71 height 13
click at [327, 107] on input "Somewhat agree" at bounding box center [316, 106] width 21 height 21
radio input "true"
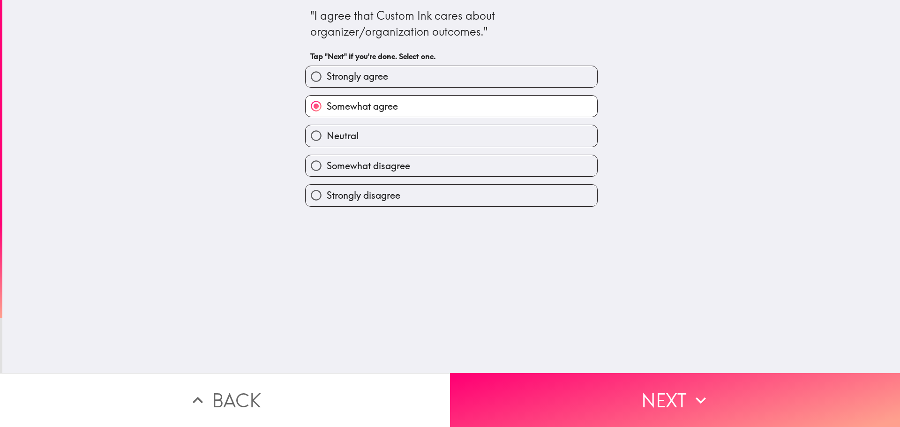
drag, startPoint x: 615, startPoint y: 399, endPoint x: 286, endPoint y: 333, distance: 335.7
click at [613, 399] on button "Next" at bounding box center [675, 400] width 450 height 54
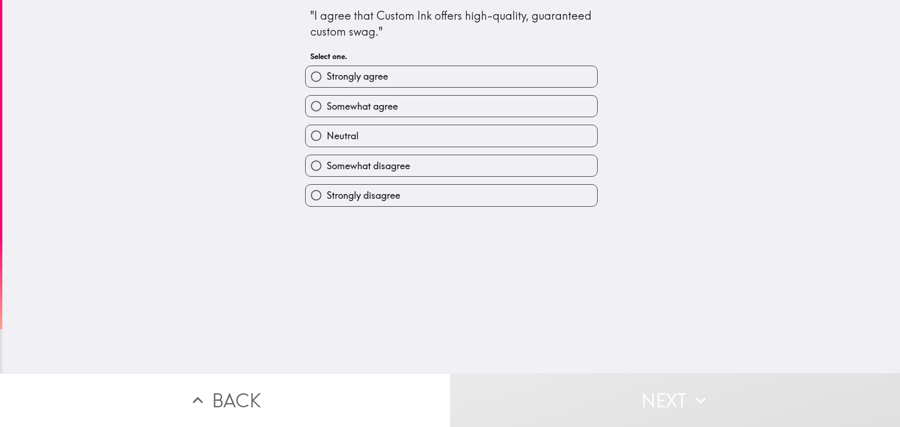
drag, startPoint x: 370, startPoint y: 103, endPoint x: 424, endPoint y: 173, distance: 88.2
click at [370, 103] on span "Somewhat agree" at bounding box center [362, 106] width 71 height 13
click at [327, 103] on input "Somewhat agree" at bounding box center [316, 106] width 21 height 21
radio input "true"
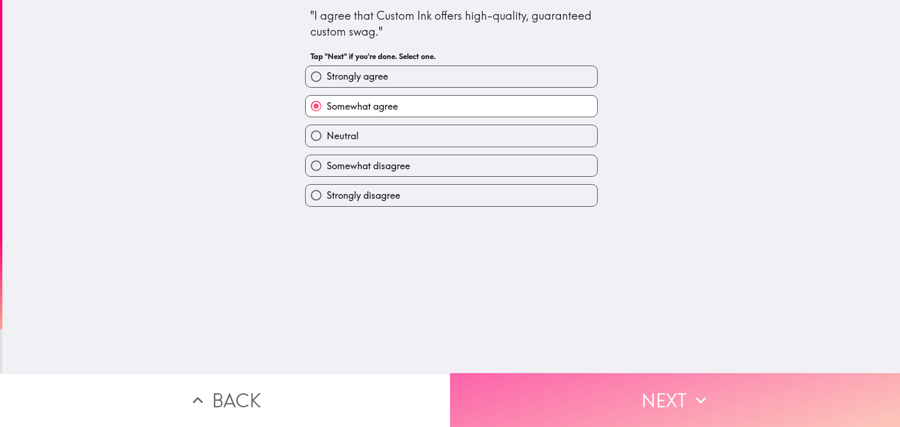
drag, startPoint x: 555, startPoint y: 398, endPoint x: 210, endPoint y: 291, distance: 361.4
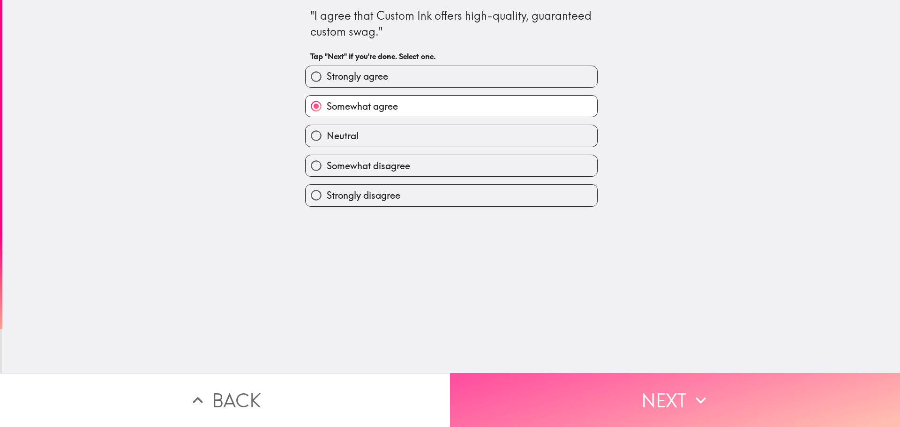
click at [547, 397] on button "Next" at bounding box center [675, 400] width 450 height 54
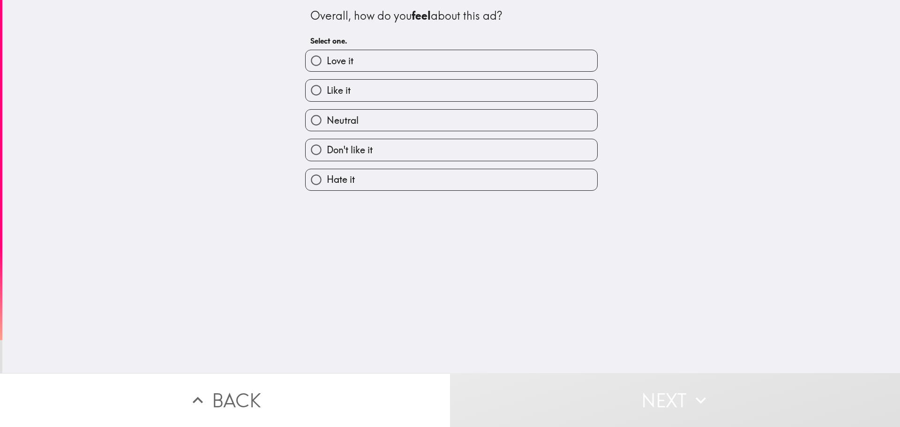
drag, startPoint x: 370, startPoint y: 87, endPoint x: 374, endPoint y: 91, distance: 6.0
click at [371, 87] on label "Like it" at bounding box center [452, 90] width 292 height 21
click at [327, 87] on input "Like it" at bounding box center [316, 90] width 21 height 21
radio input "true"
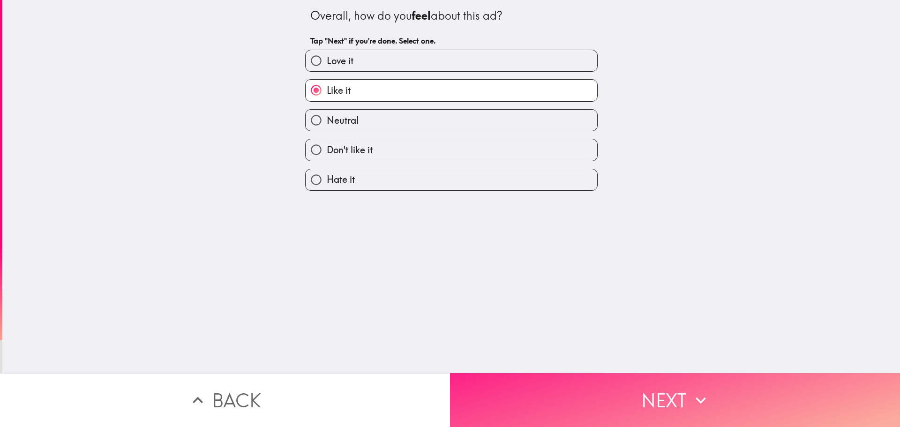
click at [547, 382] on button "Next" at bounding box center [675, 400] width 450 height 54
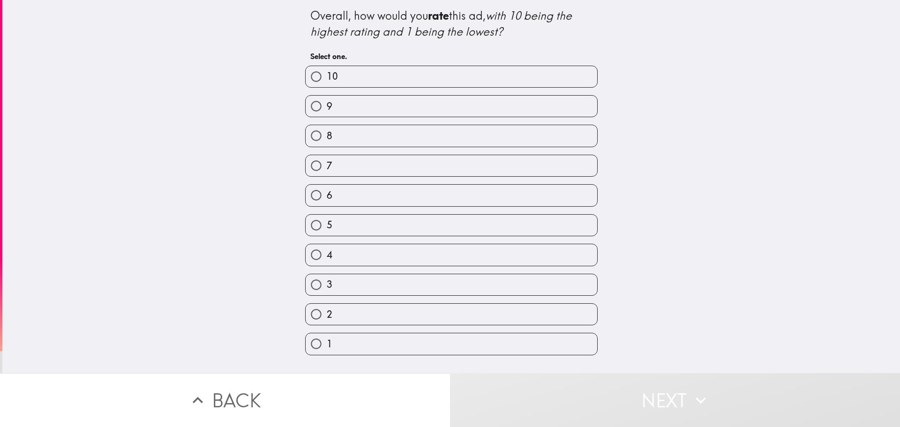
click at [381, 138] on label "8" at bounding box center [452, 135] width 292 height 21
click at [327, 138] on input "8" at bounding box center [316, 135] width 21 height 21
radio input "true"
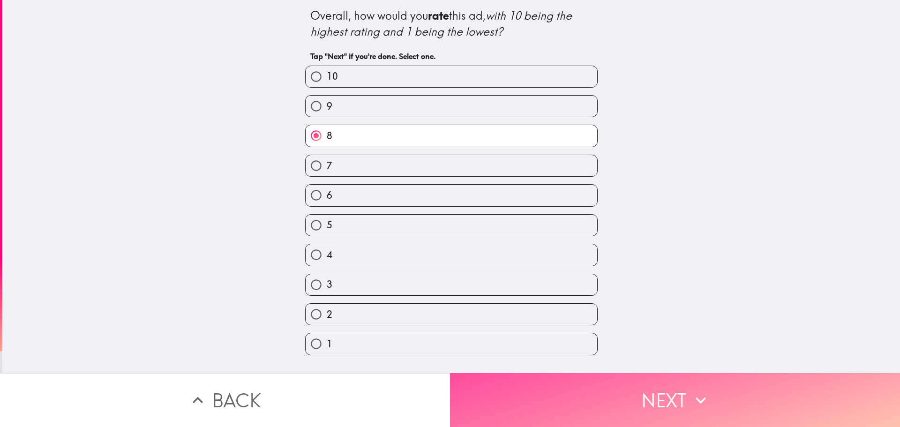
drag, startPoint x: 491, startPoint y: 385, endPoint x: 436, endPoint y: 369, distance: 57.3
click at [489, 385] on button "Next" at bounding box center [675, 400] width 450 height 54
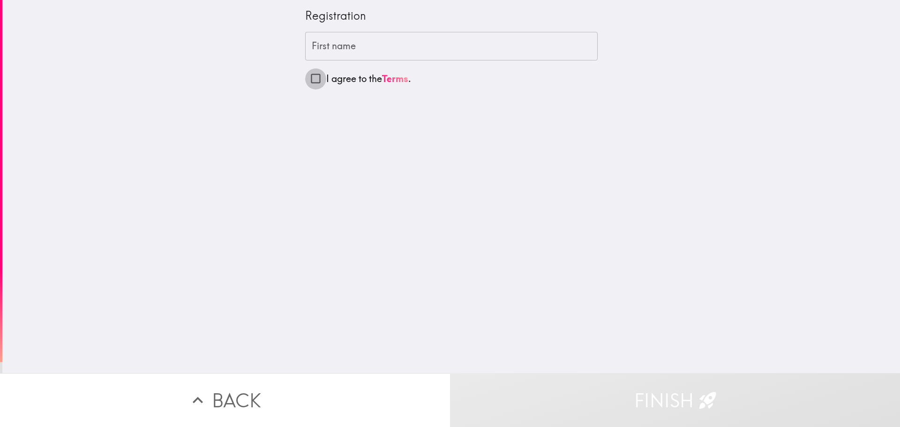
click at [310, 79] on input "I agree to the Terms ." at bounding box center [315, 78] width 21 height 21
checkbox input "true"
click at [335, 50] on input "First name" at bounding box center [451, 46] width 293 height 29
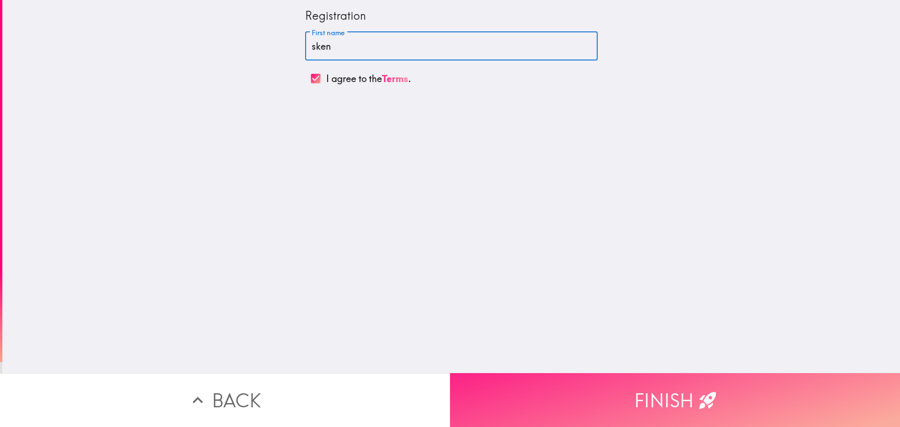
type input "sken"
click at [576, 385] on button "Finish" at bounding box center [675, 400] width 450 height 54
